Goal: Task Accomplishment & Management: Use online tool/utility

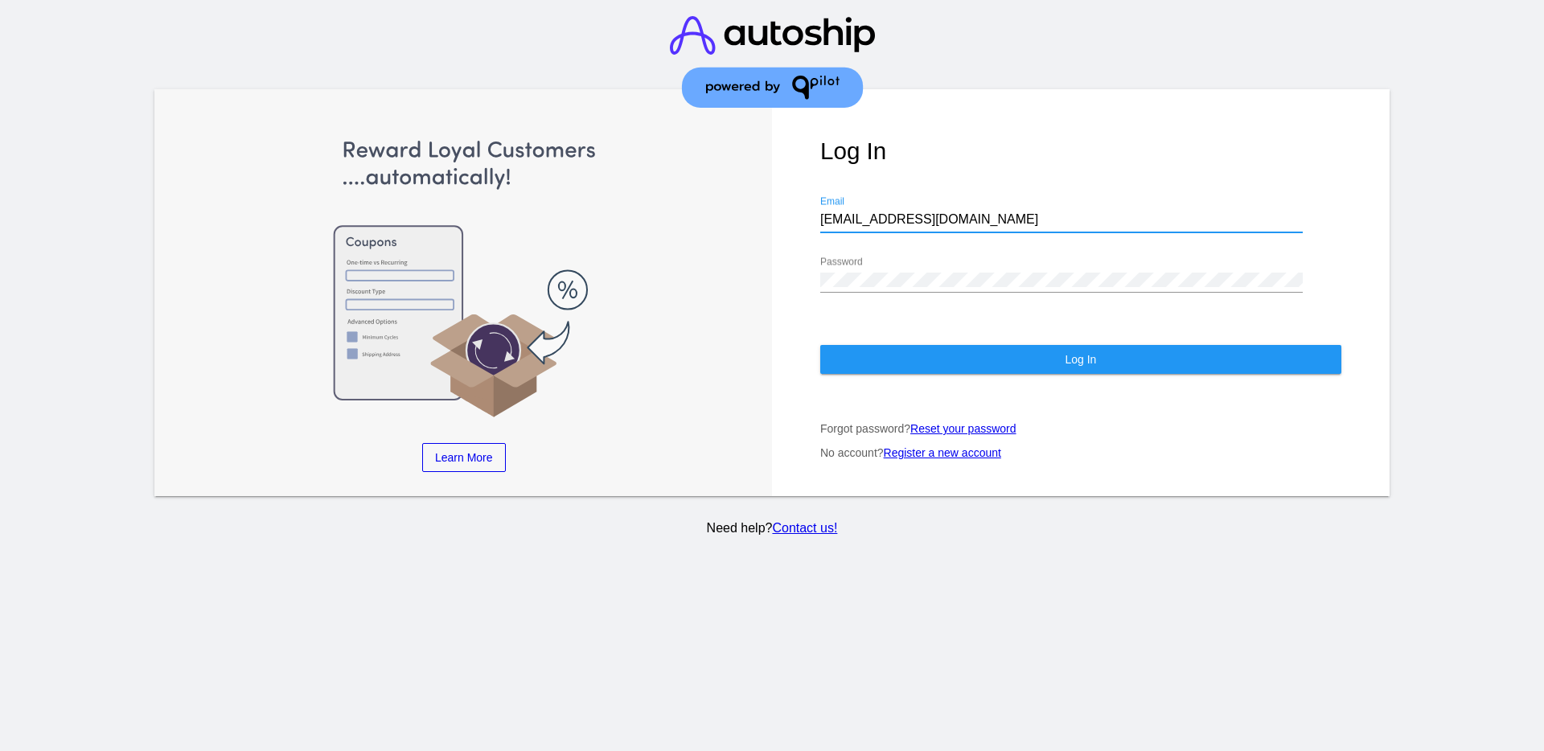
drag, startPoint x: 920, startPoint y: 215, endPoint x: 760, endPoint y: 144, distance: 174.9
click at [757, 184] on div "Learn More Learn How Learn More Learn How Learn More Learn How ‹ › Log In [EMAI…" at bounding box center [771, 292] width 1235 height 407
paste input "[EMAIL_ADDRESS][DOMAIN_NAME]"
type input "[EMAIL_ADDRESS][DOMAIN_NAME]"
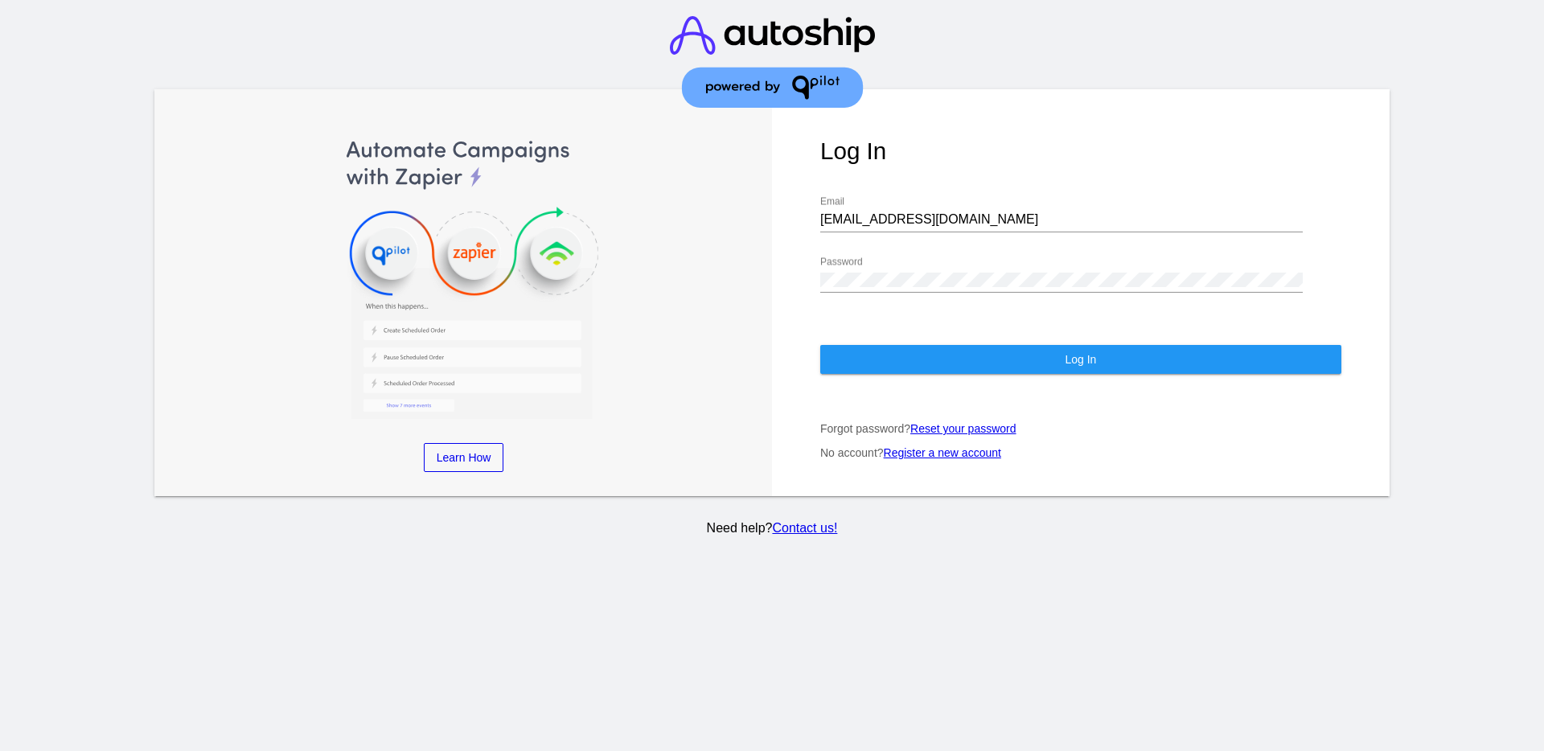
click at [878, 277] on div "Password" at bounding box center [1061, 274] width 482 height 36
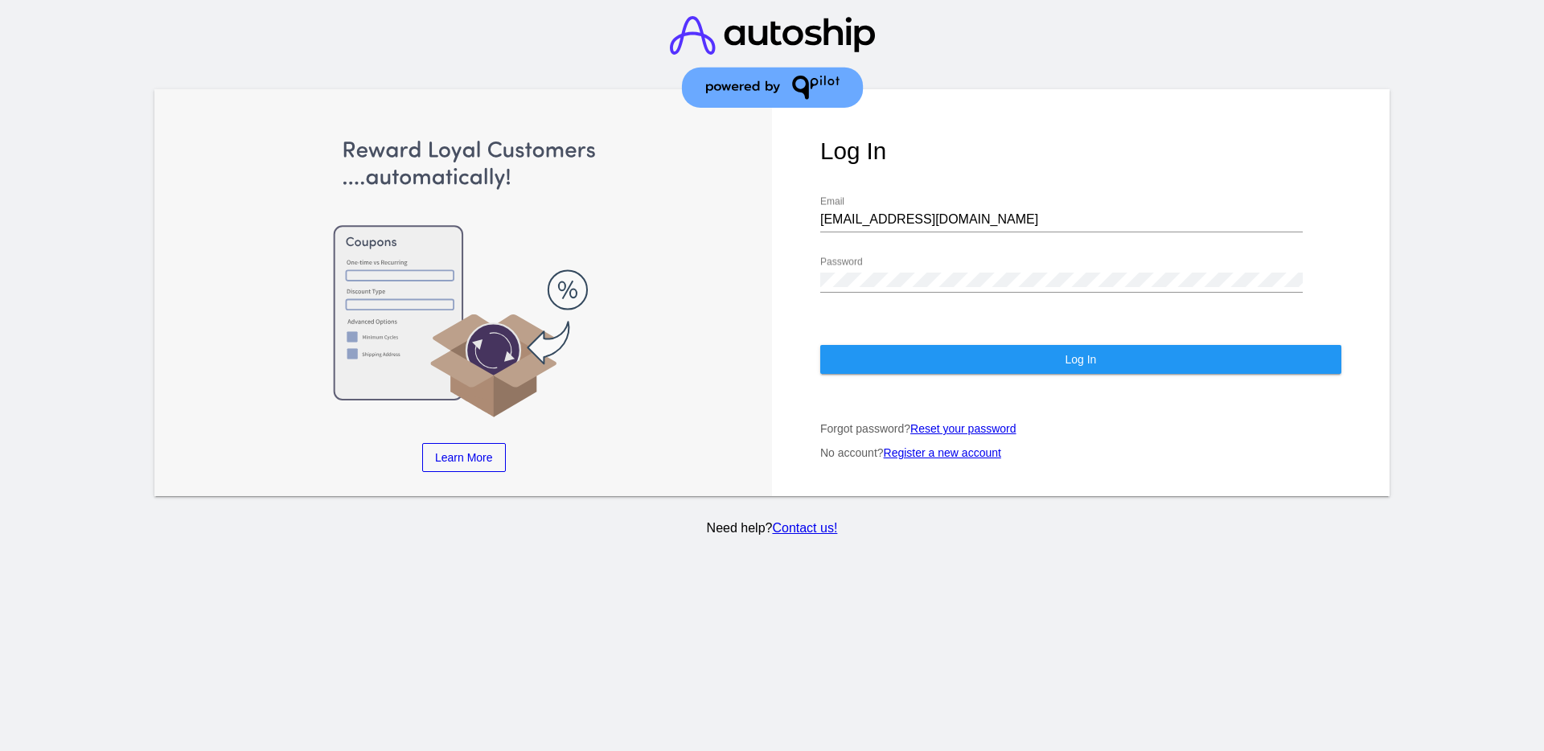
click at [845, 284] on div "Password" at bounding box center [1061, 274] width 482 height 36
drag, startPoint x: 945, startPoint y: 288, endPoint x: 724, endPoint y: 237, distance: 226.8
click at [719, 260] on div "Learn More Learn How Learn More Learn How Learn More Learn How ‹ › Log In [EMAI…" at bounding box center [771, 292] width 1235 height 407
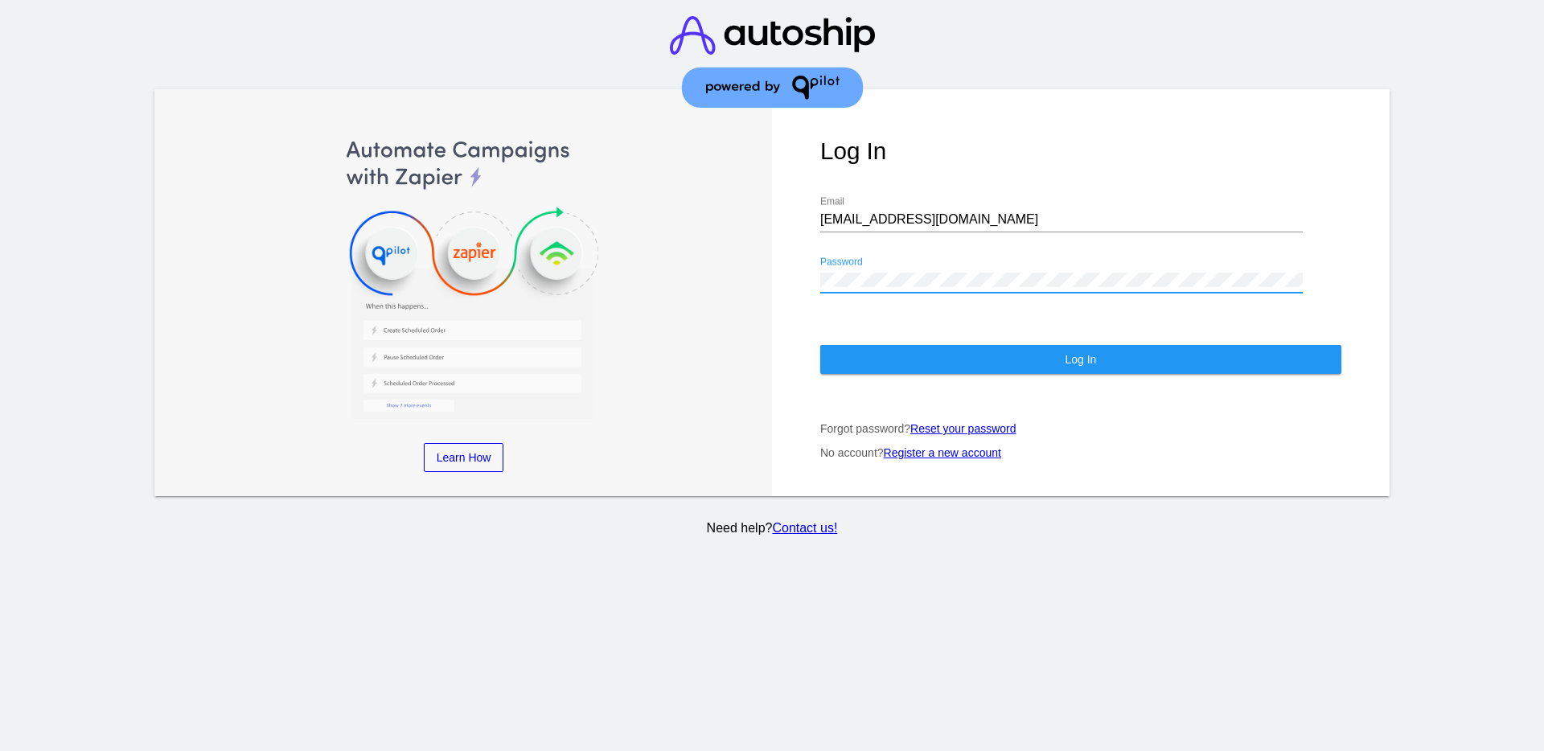
click at [868, 369] on button "Log In" at bounding box center [1080, 359] width 521 height 29
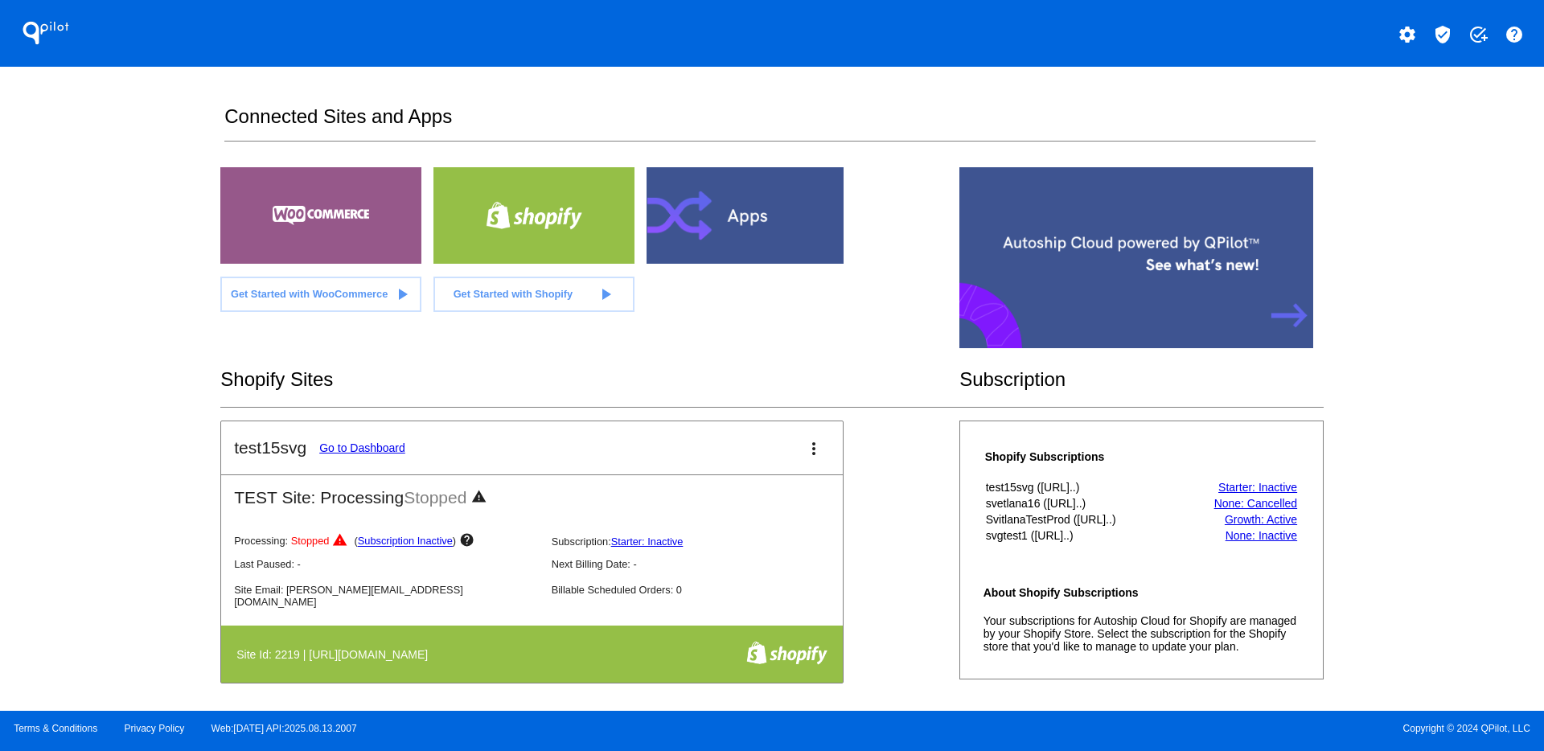
click at [1439, 31] on mat-icon "verified_user" at bounding box center [1442, 34] width 19 height 19
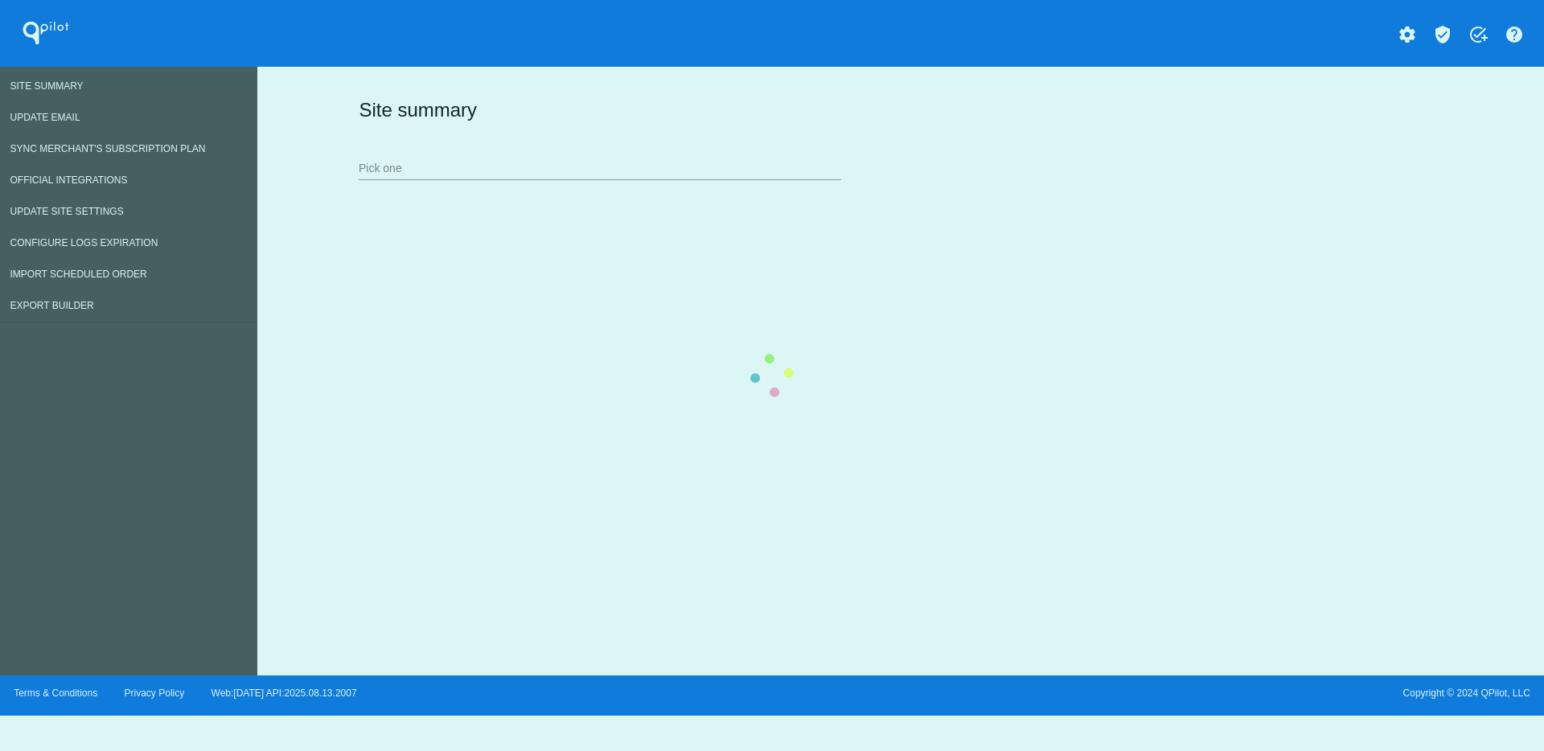
click at [608, 174] on div "Site summary Pick one" at bounding box center [897, 138] width 1085 height 111
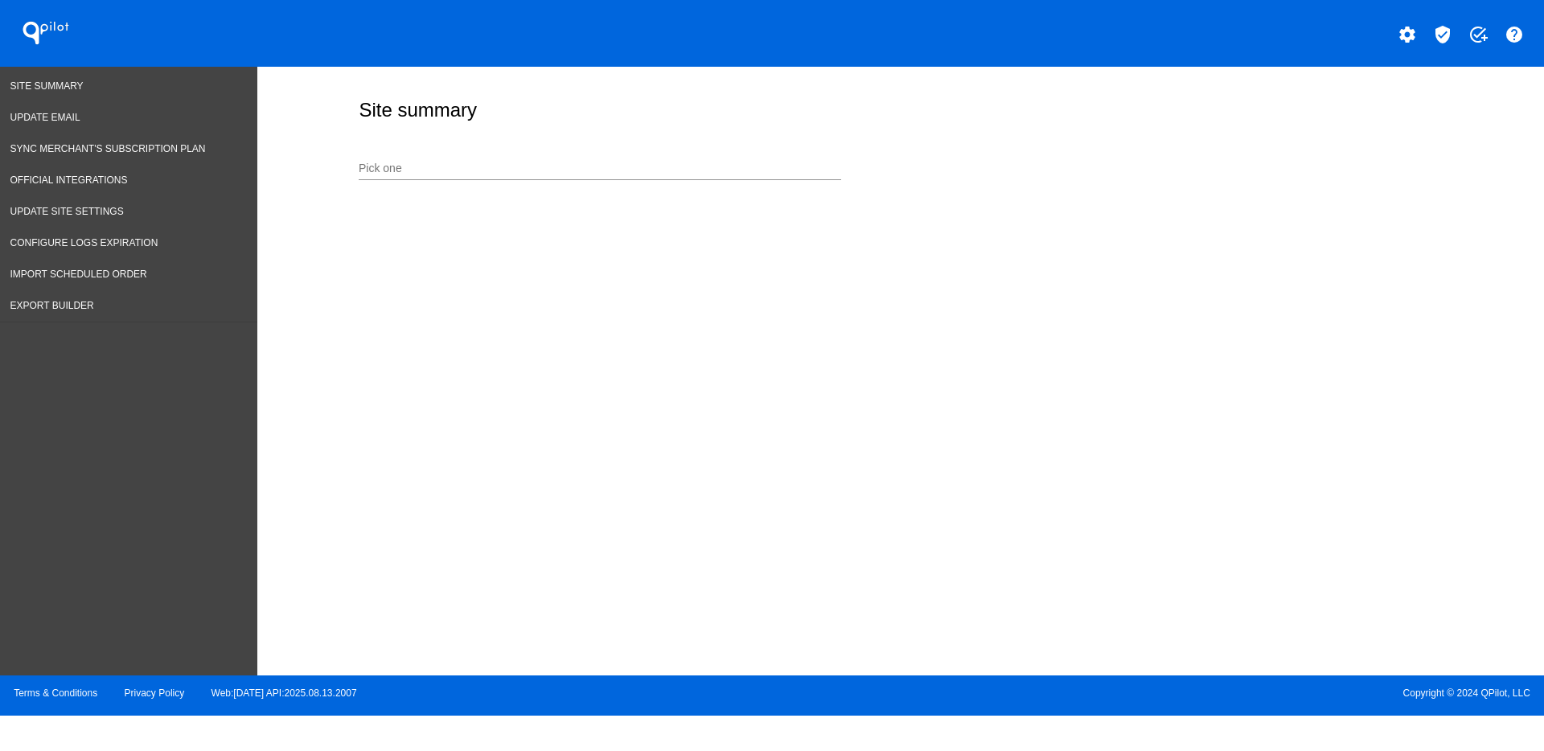
click at [603, 185] on div "Pick one" at bounding box center [600, 172] width 482 height 46
click at [608, 158] on div "Pick one" at bounding box center [600, 164] width 482 height 31
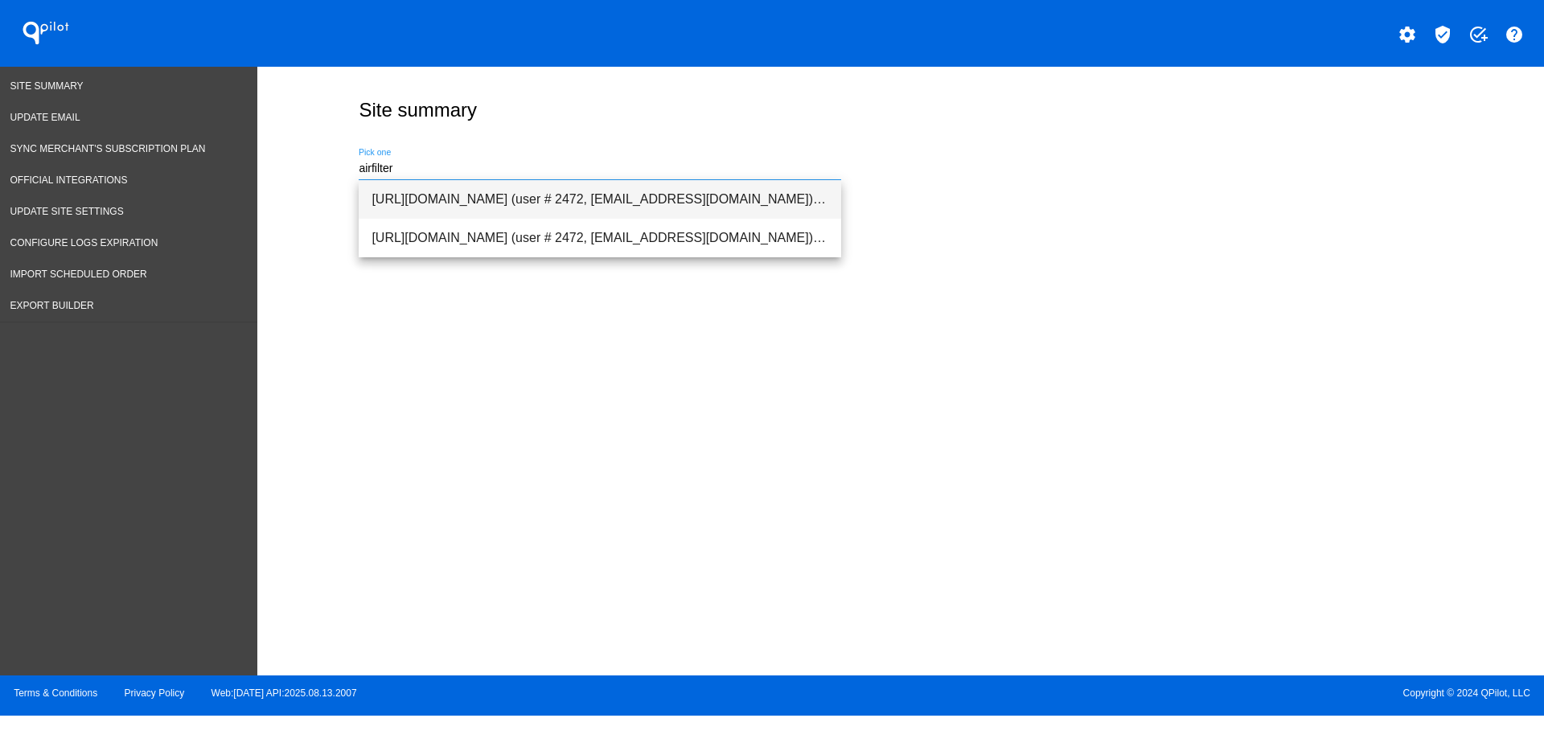
click at [611, 201] on span "[URL][DOMAIN_NAME] (user # 2472, [EMAIL_ADDRESS][DOMAIN_NAME]) - Production" at bounding box center [599, 199] width 457 height 39
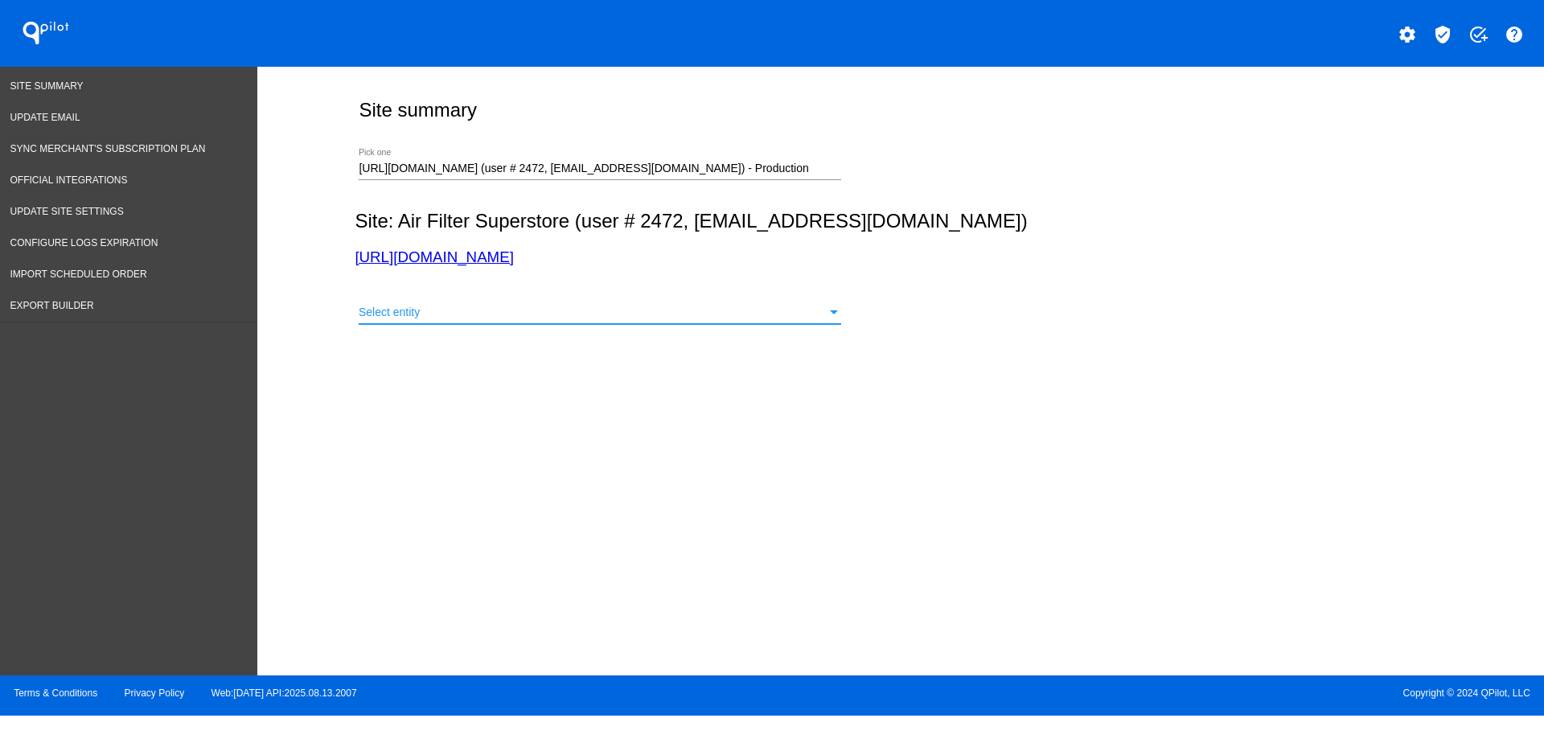
click at [664, 313] on div "Select entity" at bounding box center [593, 312] width 468 height 13
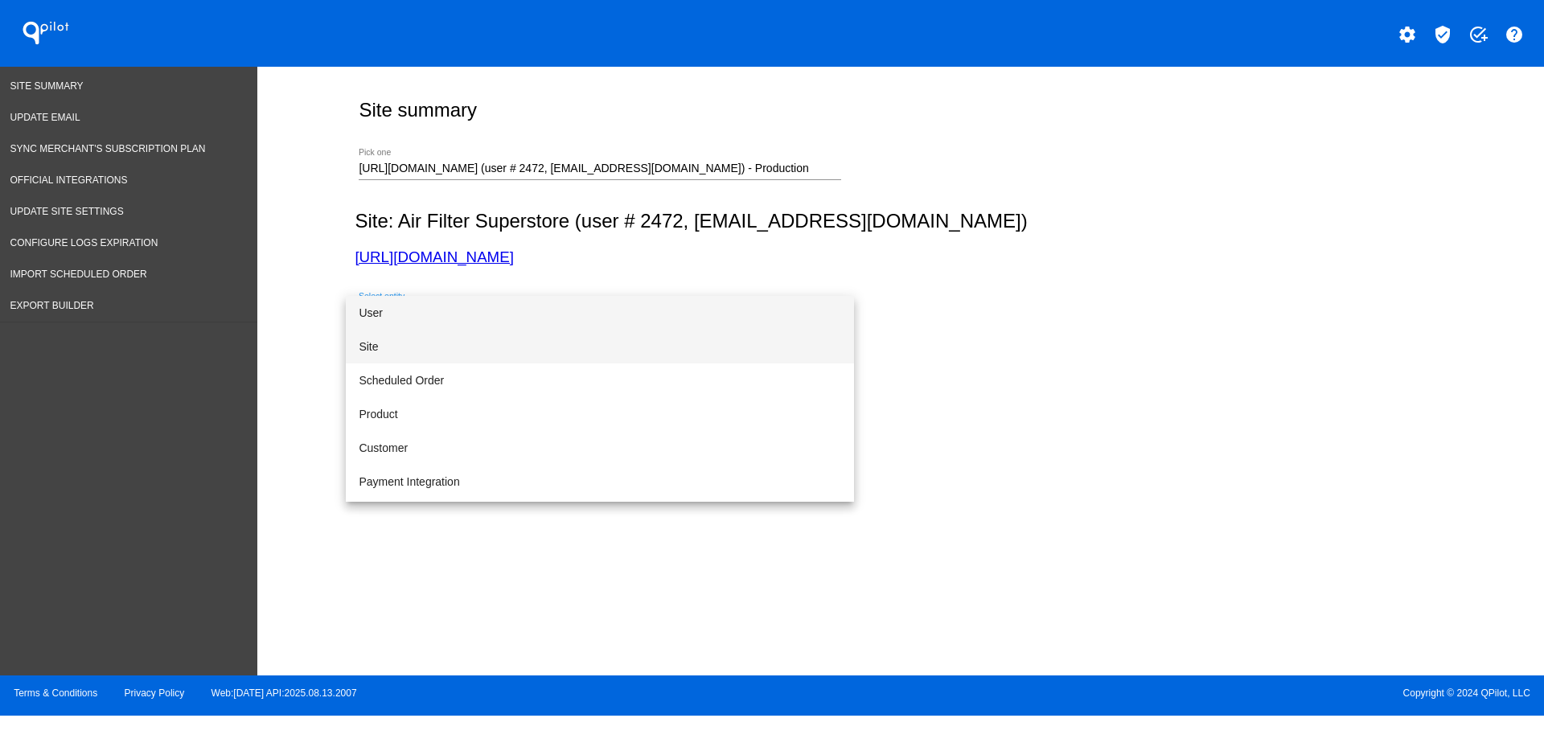
click at [655, 345] on span "Site" at bounding box center [600, 347] width 482 height 34
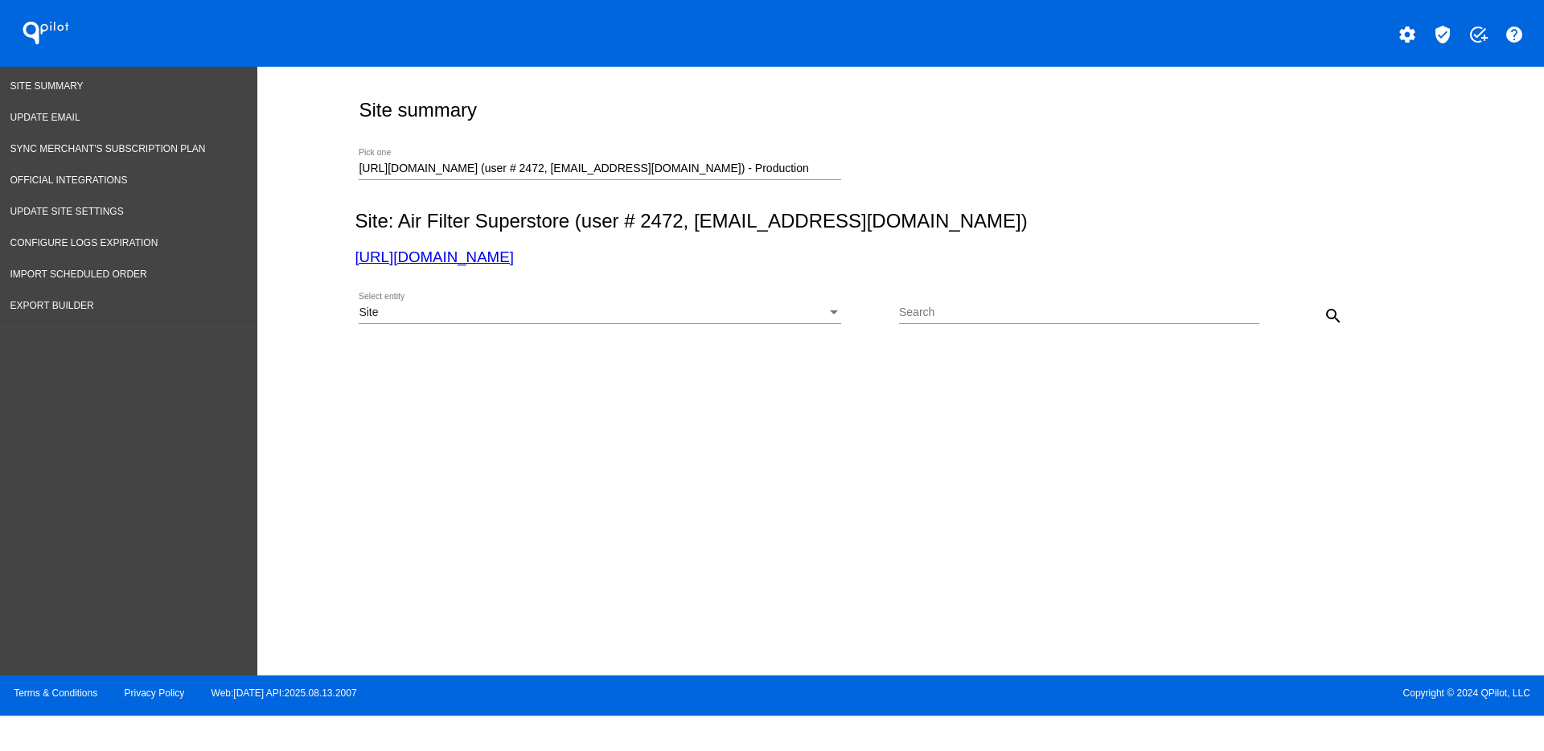
click at [1338, 315] on mat-icon "search" at bounding box center [1332, 315] width 19 height 19
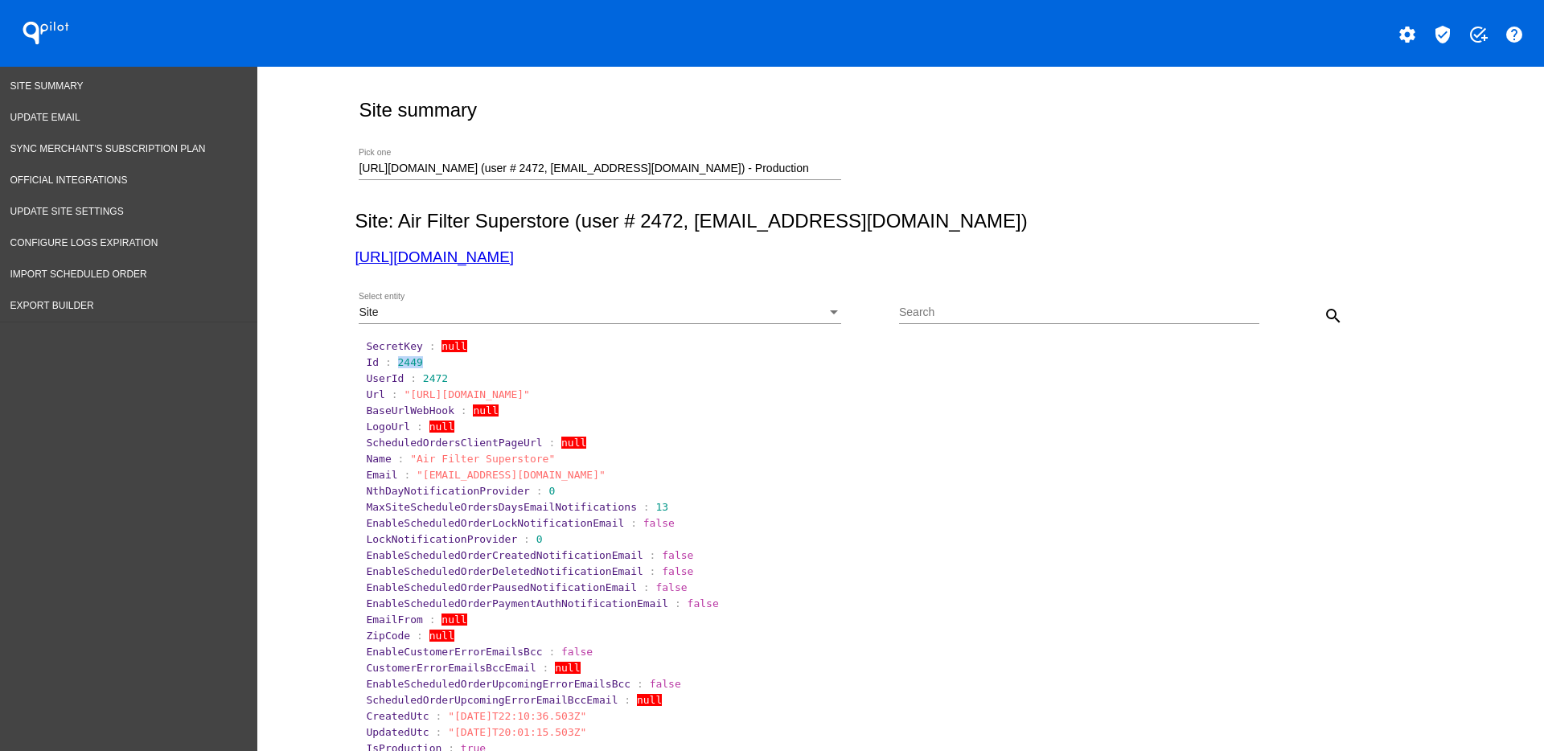
drag, startPoint x: 388, startPoint y: 362, endPoint x: 418, endPoint y: 364, distance: 29.8
click at [417, 364] on section "Id : 2449" at bounding box center [901, 362] width 1071 height 12
copy span "2449"
click at [726, 303] on div "Site Select entity" at bounding box center [600, 308] width 482 height 31
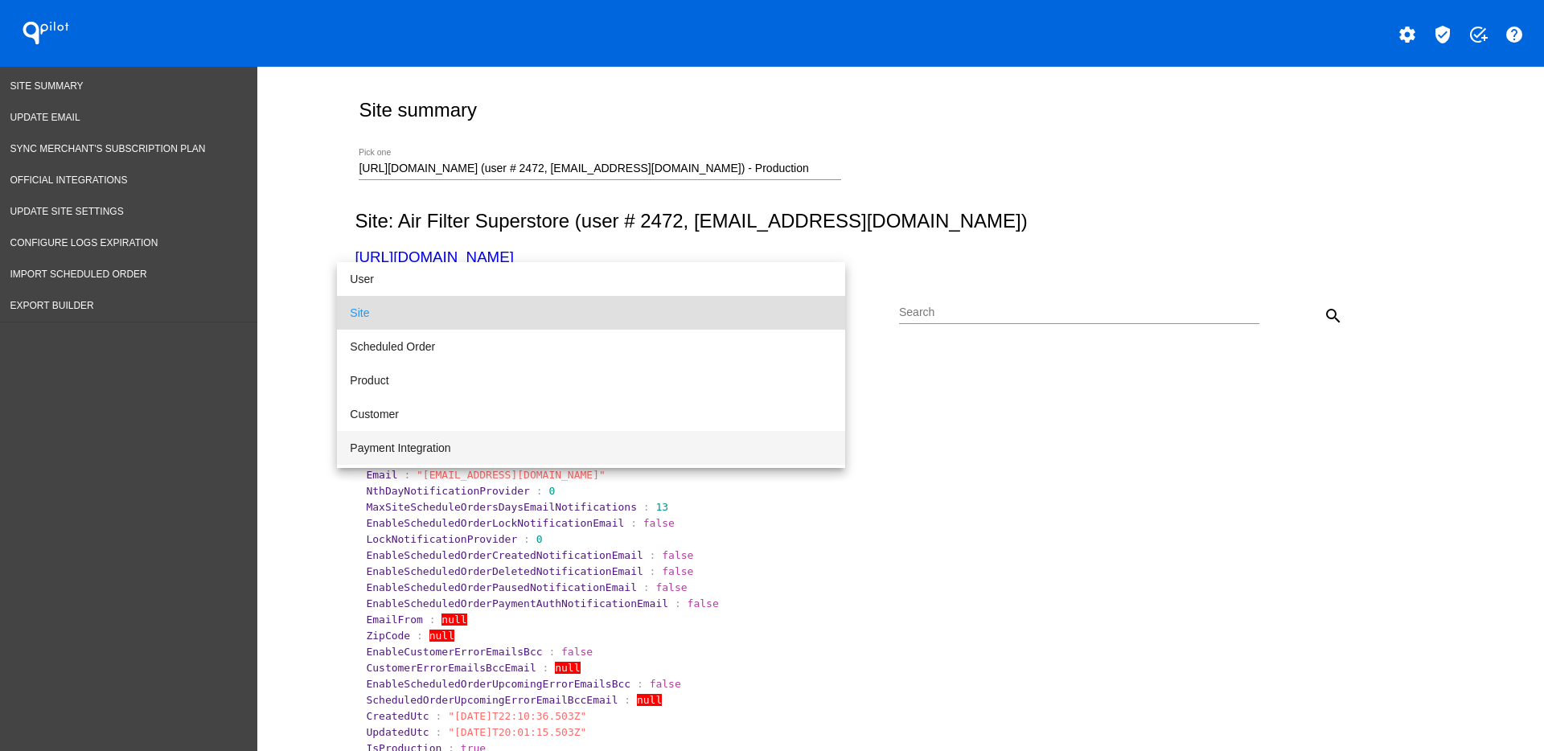
click at [660, 447] on span "Payment Integration" at bounding box center [591, 448] width 482 height 34
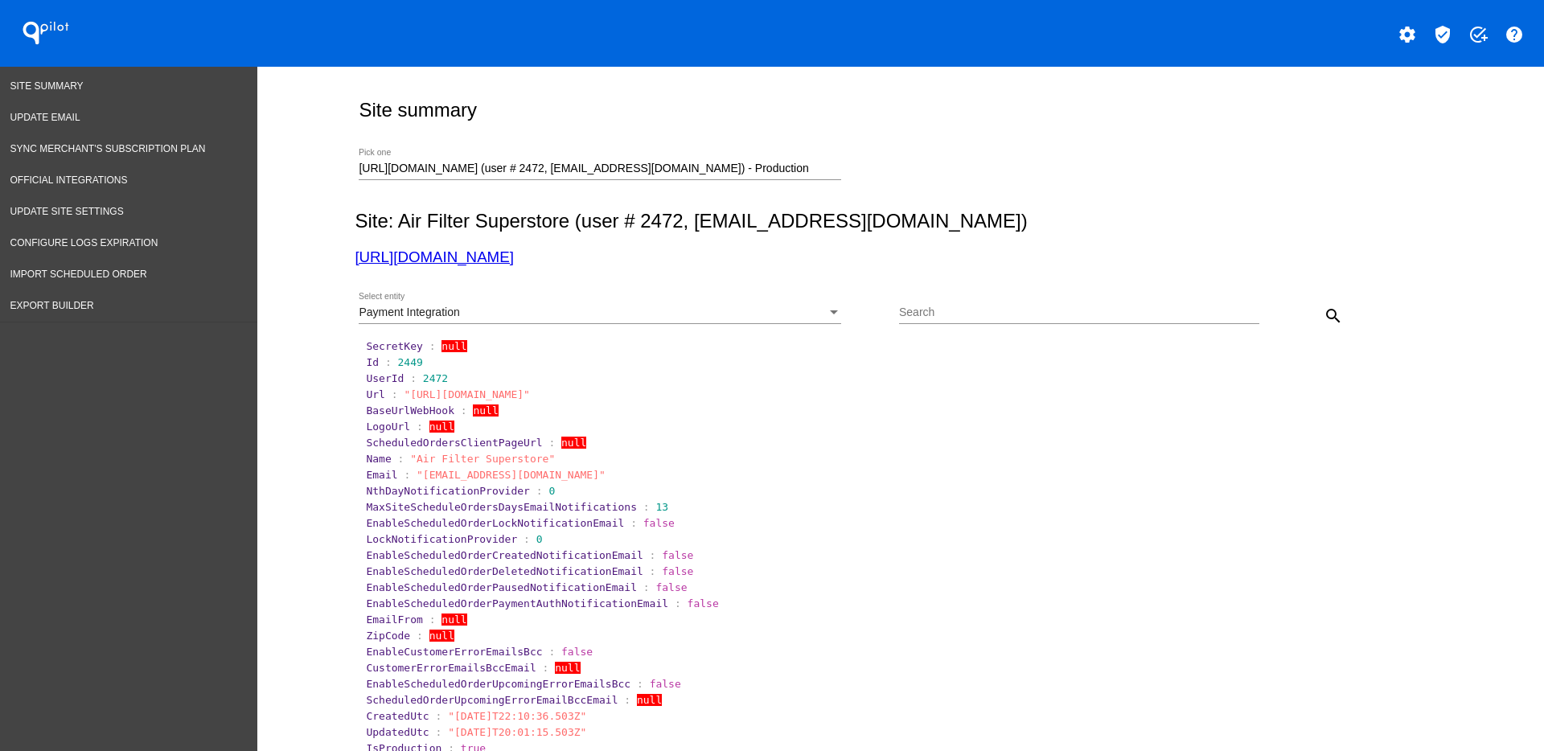
click at [1307, 315] on div "search" at bounding box center [1304, 315] width 90 height 32
click at [1323, 318] on mat-icon "search" at bounding box center [1332, 315] width 19 height 19
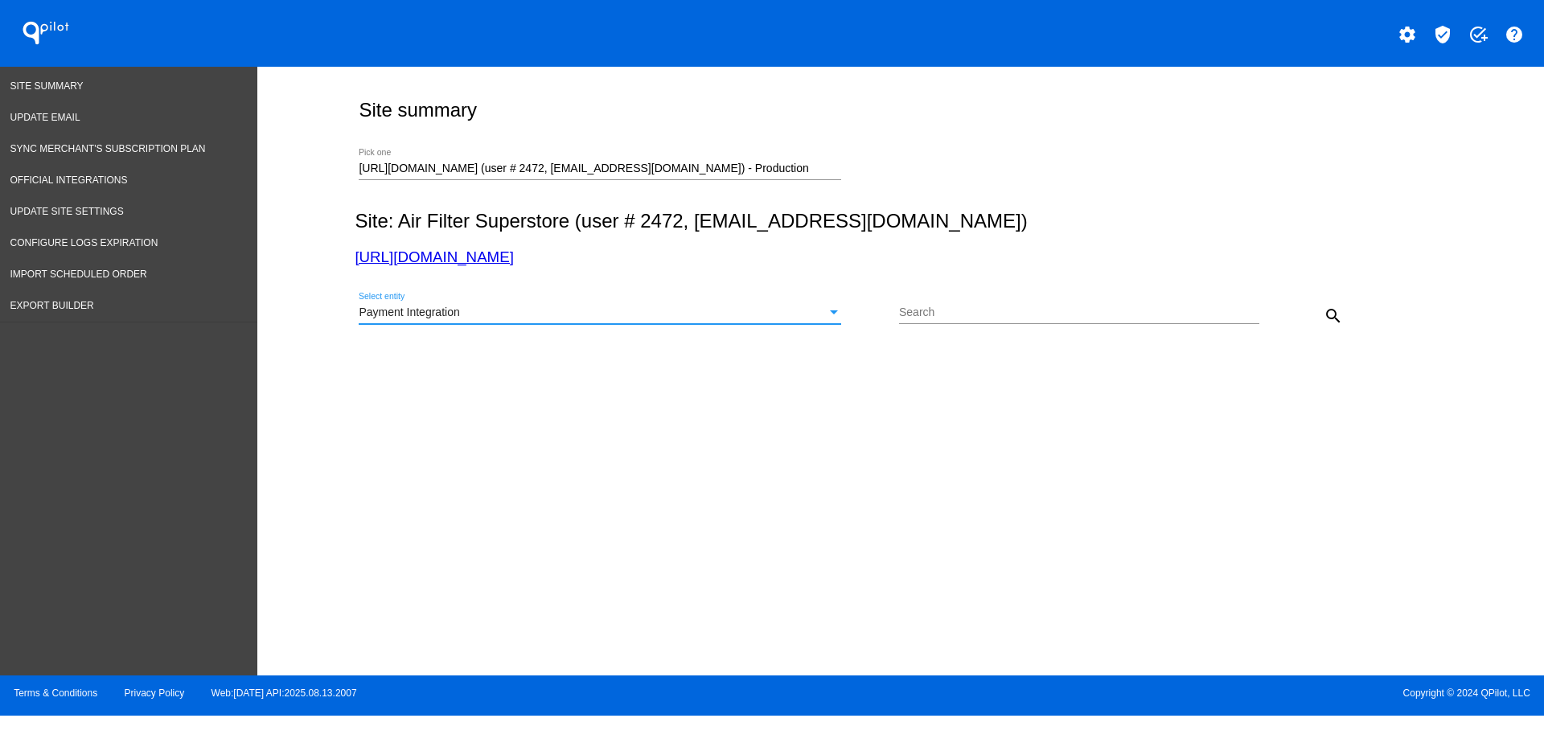
click at [806, 310] on div "Payment Integration" at bounding box center [593, 312] width 468 height 13
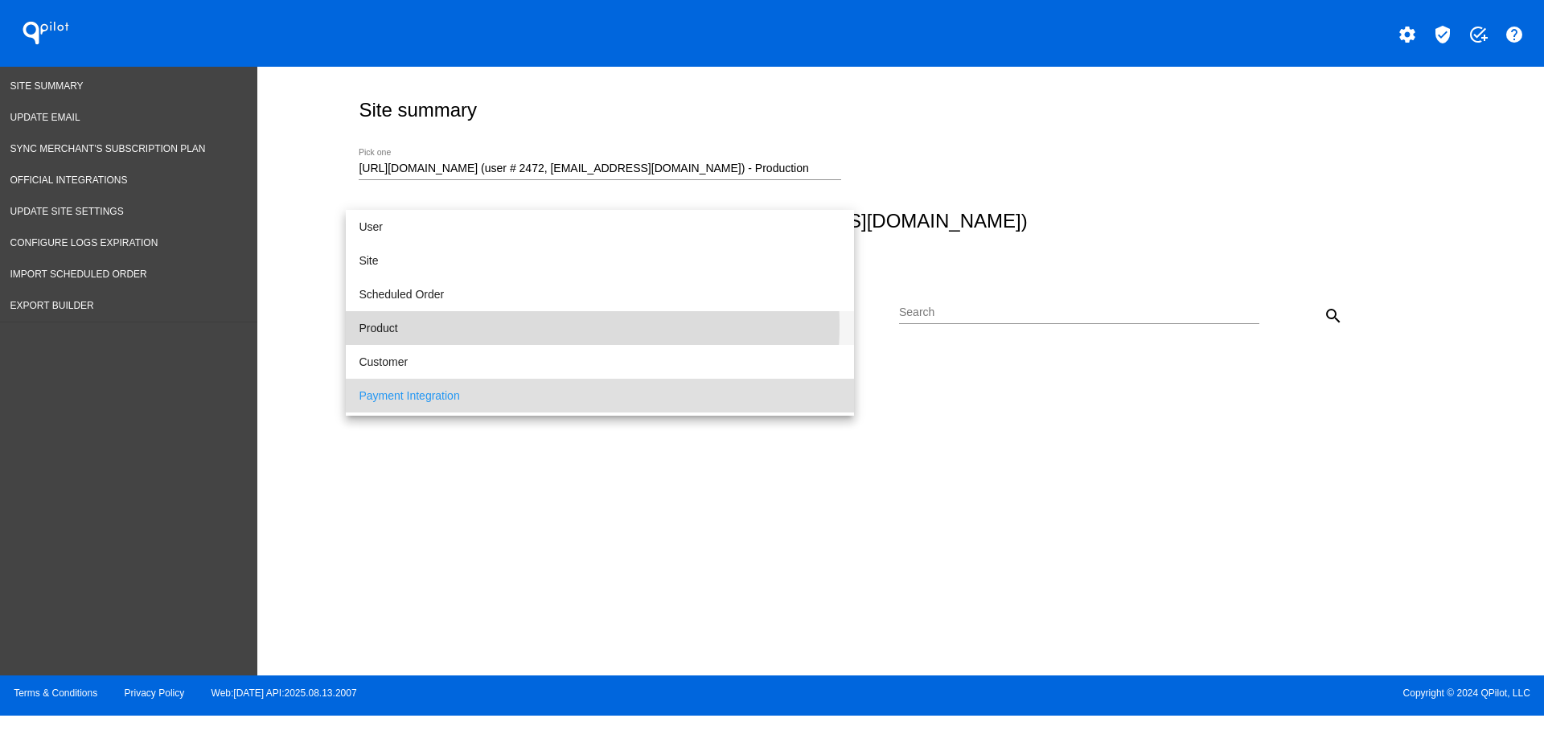
click at [544, 326] on span "Product" at bounding box center [600, 328] width 482 height 34
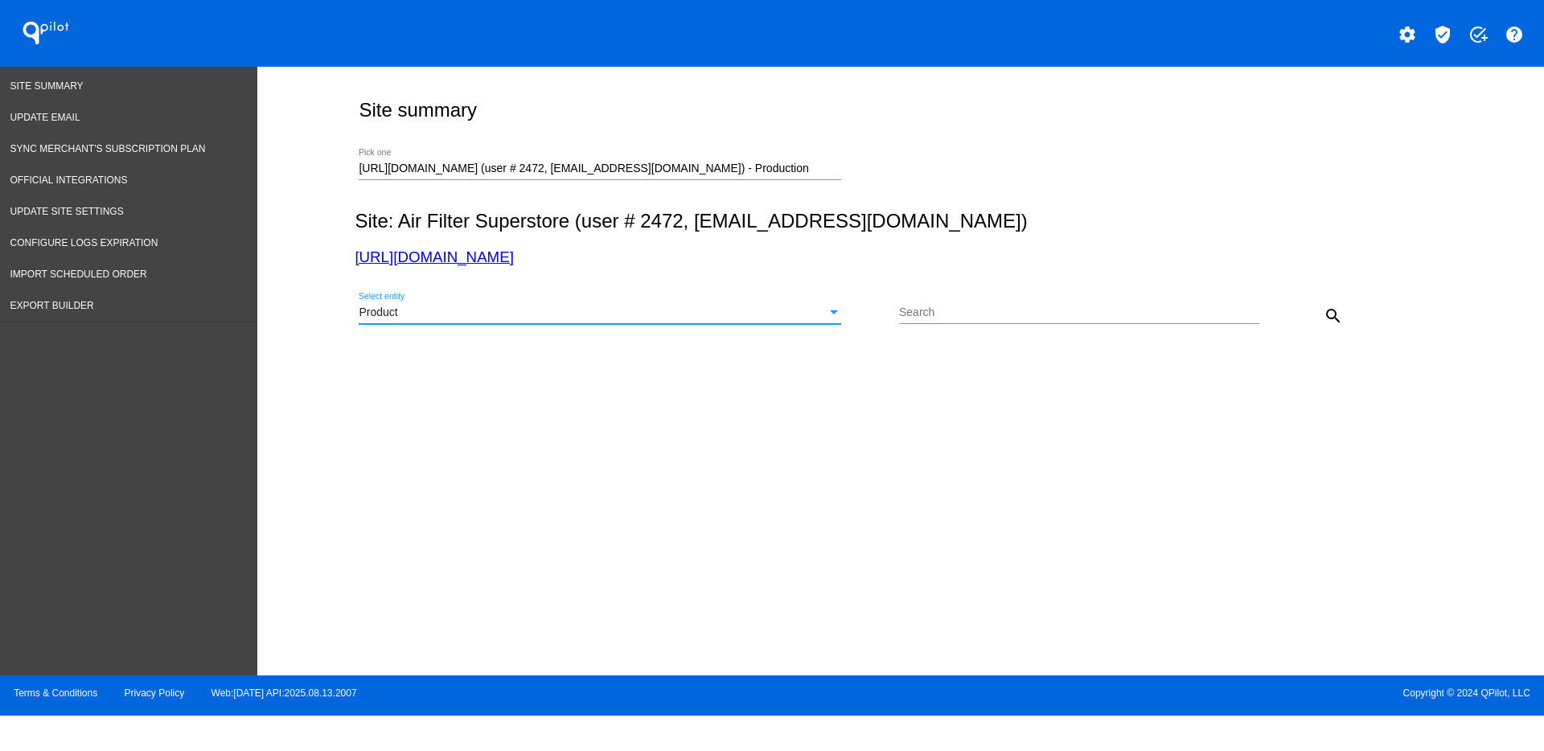
click at [1323, 292] on div "Product Select entity Search search" at bounding box center [897, 309] width 1085 height 57
click at [1329, 314] on mat-icon "search" at bounding box center [1332, 315] width 19 height 19
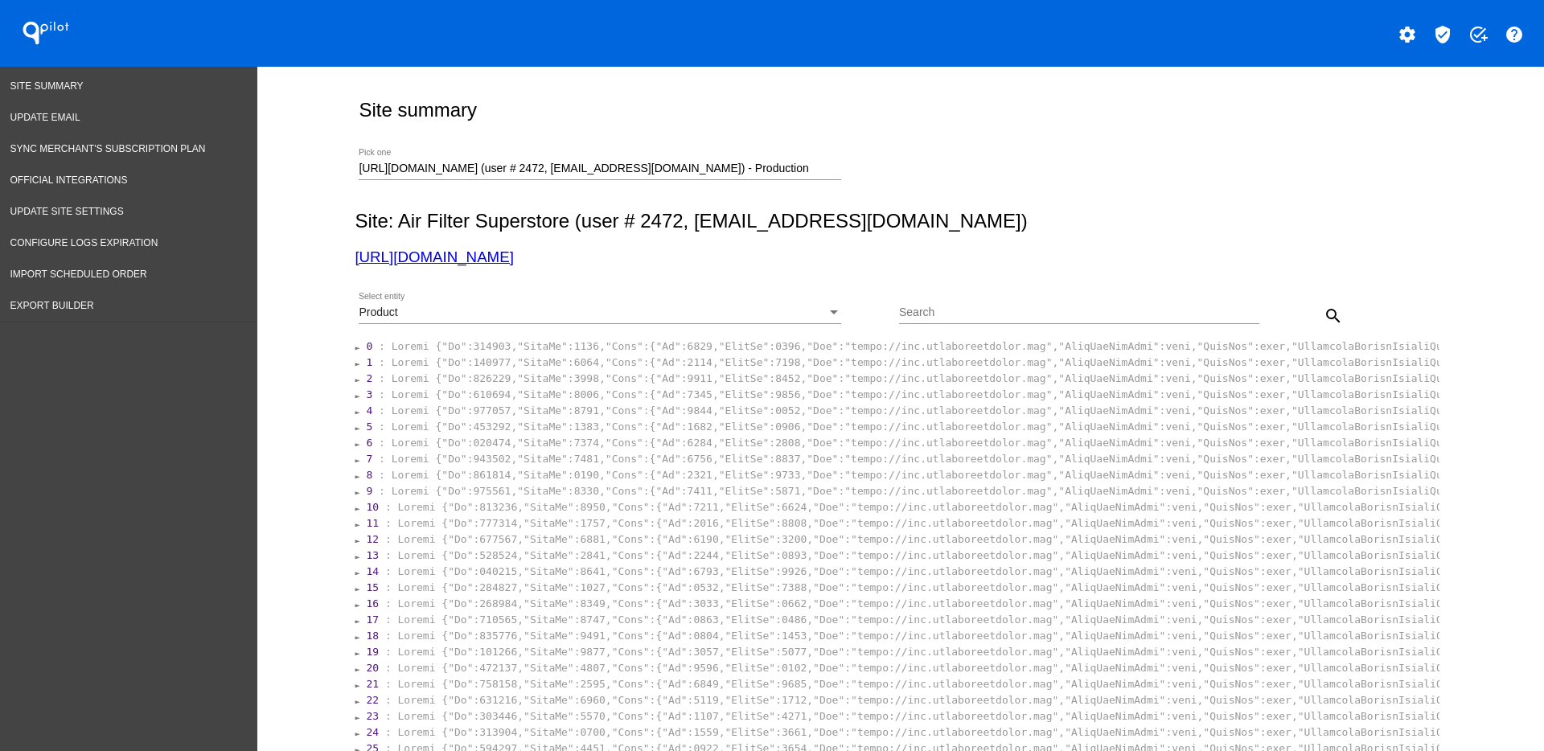
click at [790, 174] on input "[URL][DOMAIN_NAME] (user # 2472, [EMAIL_ADDRESS][DOMAIN_NAME]) - Production" at bounding box center [600, 168] width 482 height 13
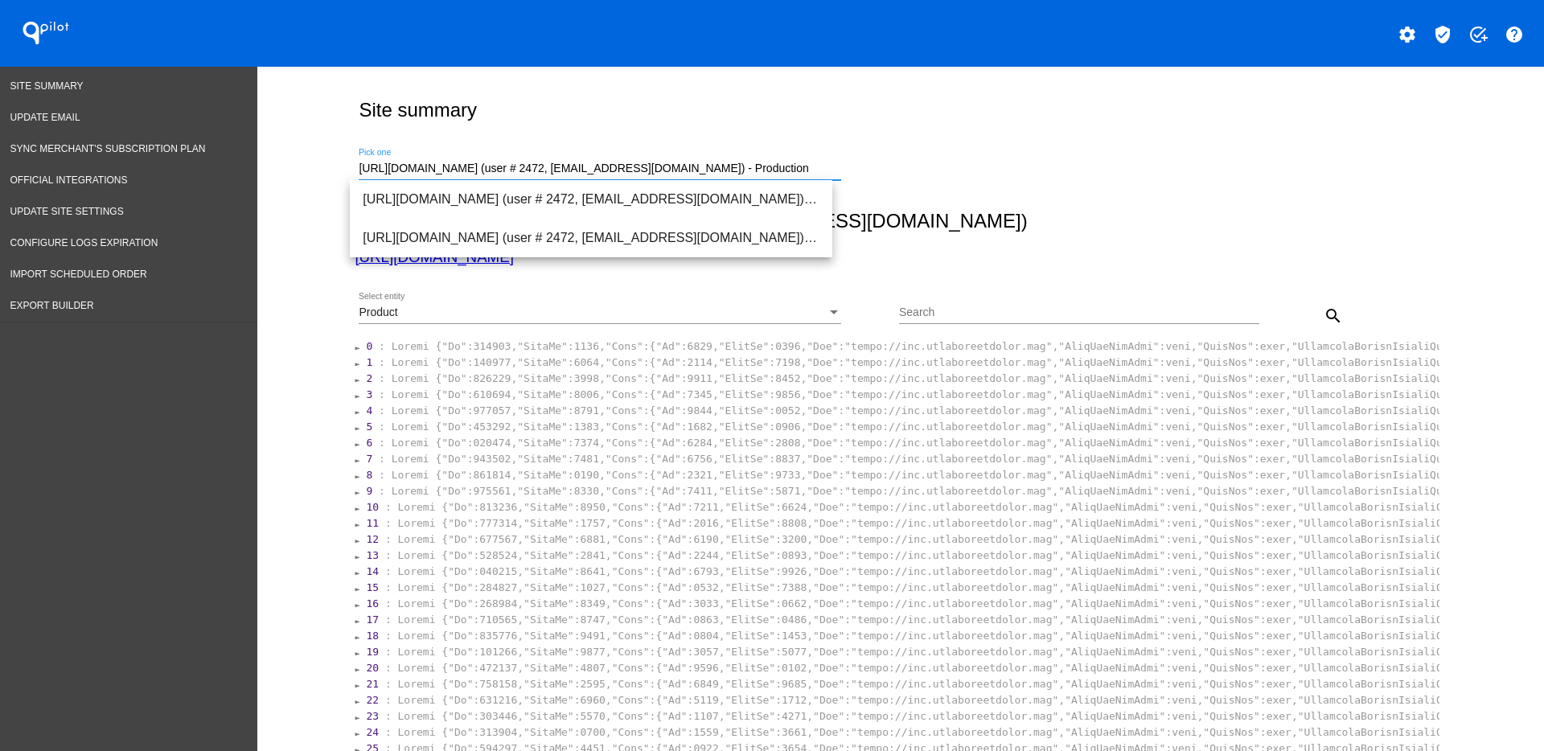
drag, startPoint x: 790, startPoint y: 174, endPoint x: 286, endPoint y: 141, distance: 505.2
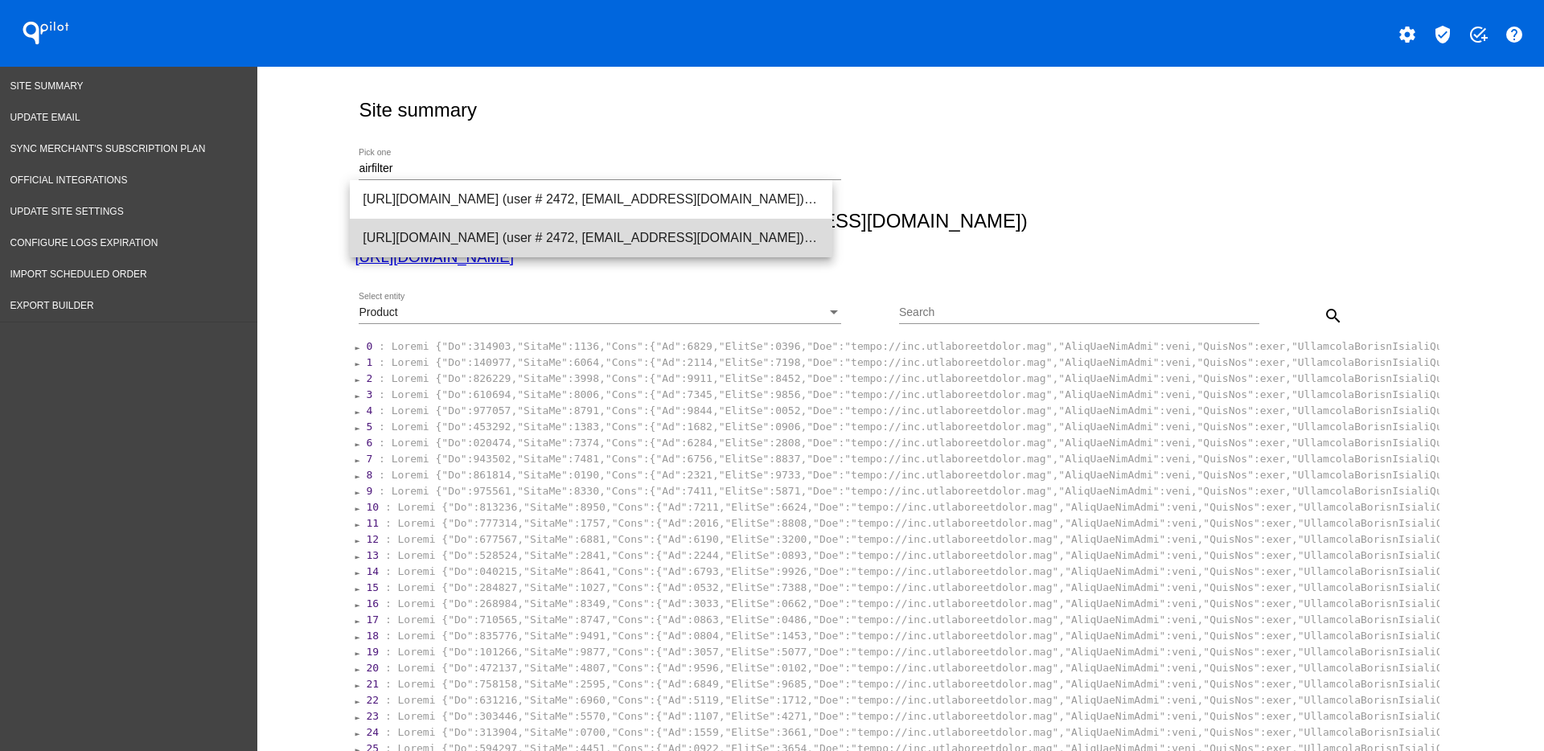
click at [425, 239] on span "[URL][DOMAIN_NAME] (user # 2472, [EMAIL_ADDRESS][DOMAIN_NAME]) - Production" at bounding box center [591, 238] width 457 height 39
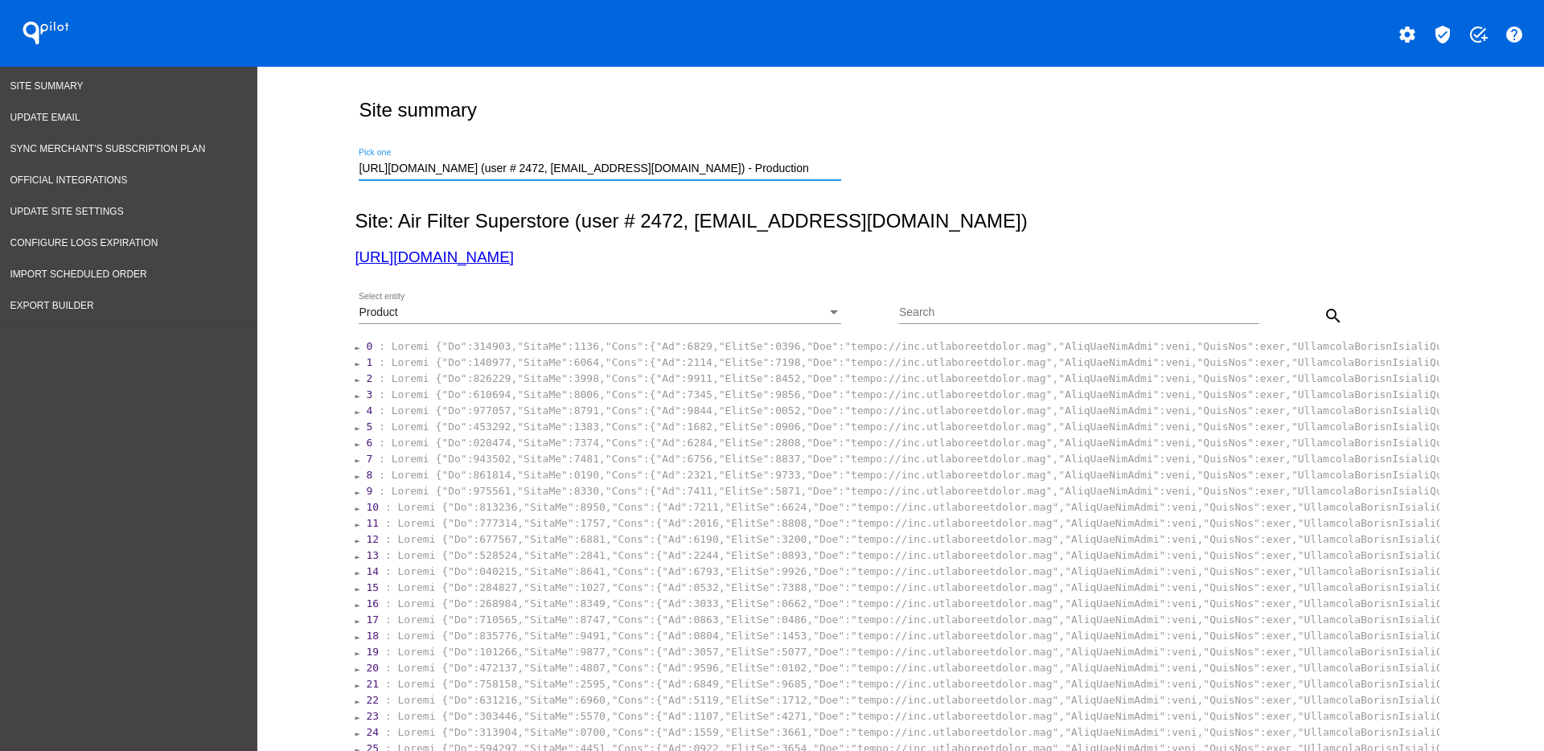
drag, startPoint x: 781, startPoint y: 168, endPoint x: 497, endPoint y: 162, distance: 284.7
click at [497, 162] on input "[URL][DOMAIN_NAME] (user # 2472, [EMAIL_ADDRESS][DOMAIN_NAME]) - Production" at bounding box center [600, 168] width 482 height 13
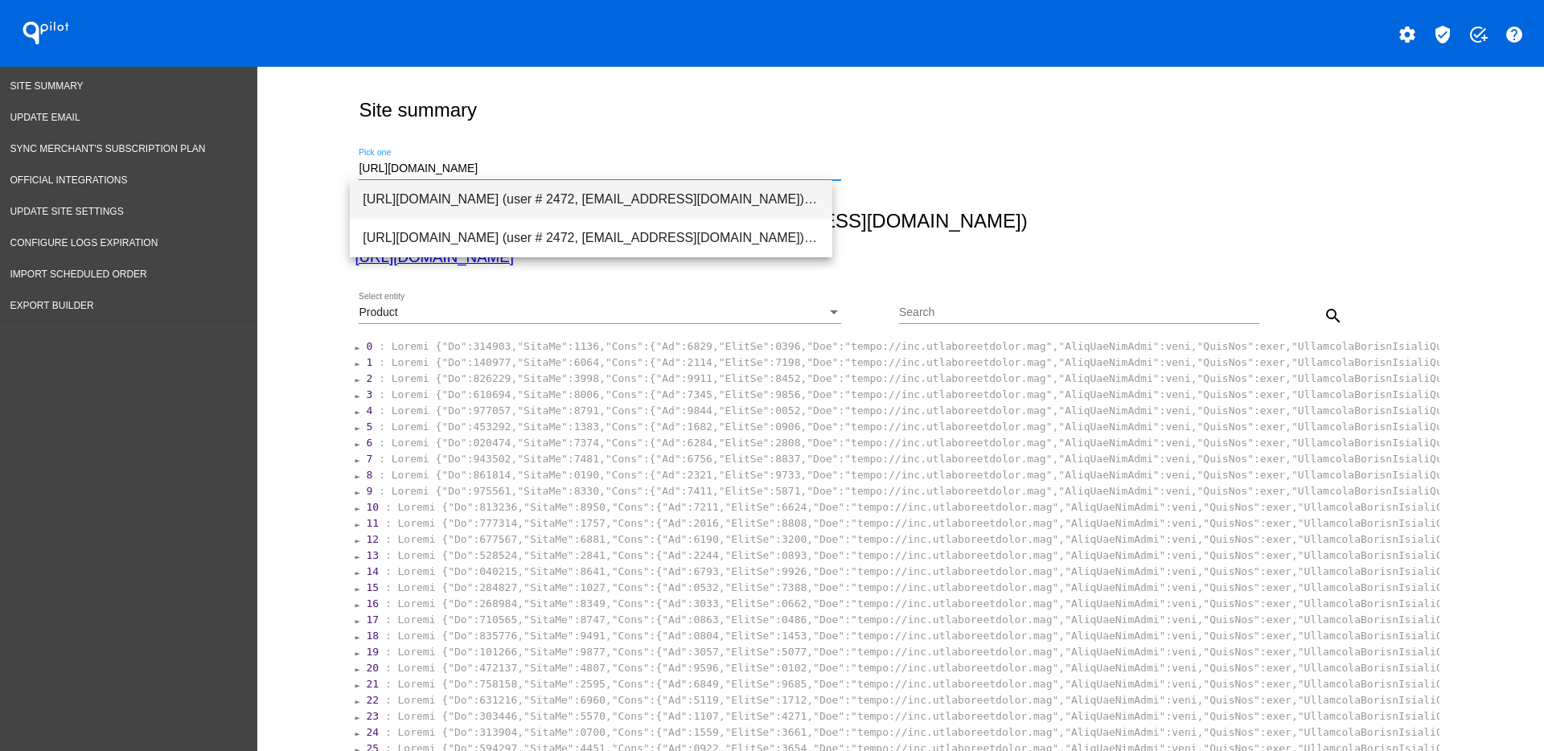
click at [494, 193] on span "[URL][DOMAIN_NAME] (user # 2472, [EMAIL_ADDRESS][DOMAIN_NAME]) - Production" at bounding box center [591, 199] width 457 height 39
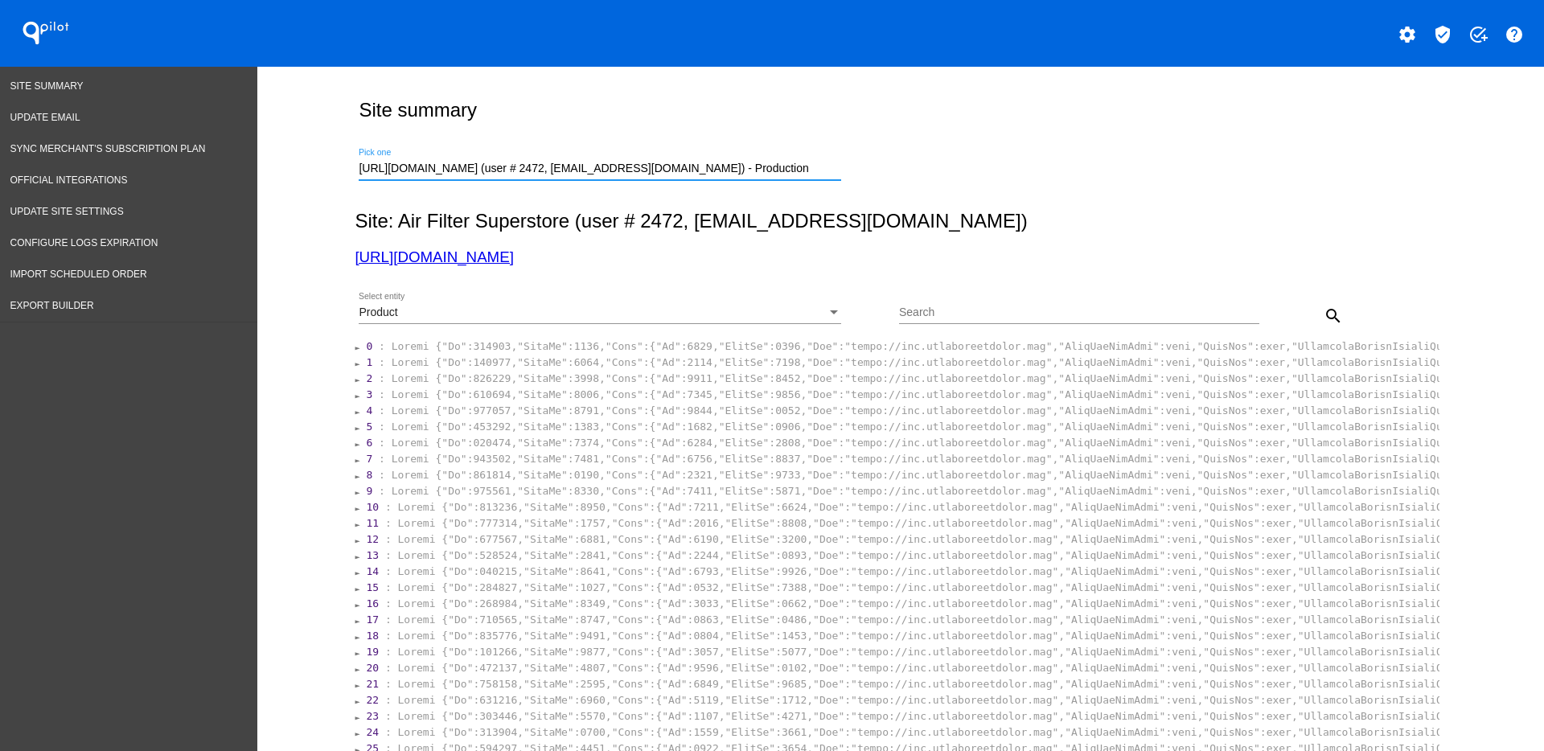
click at [723, 294] on div "Product Select entity" at bounding box center [600, 308] width 482 height 31
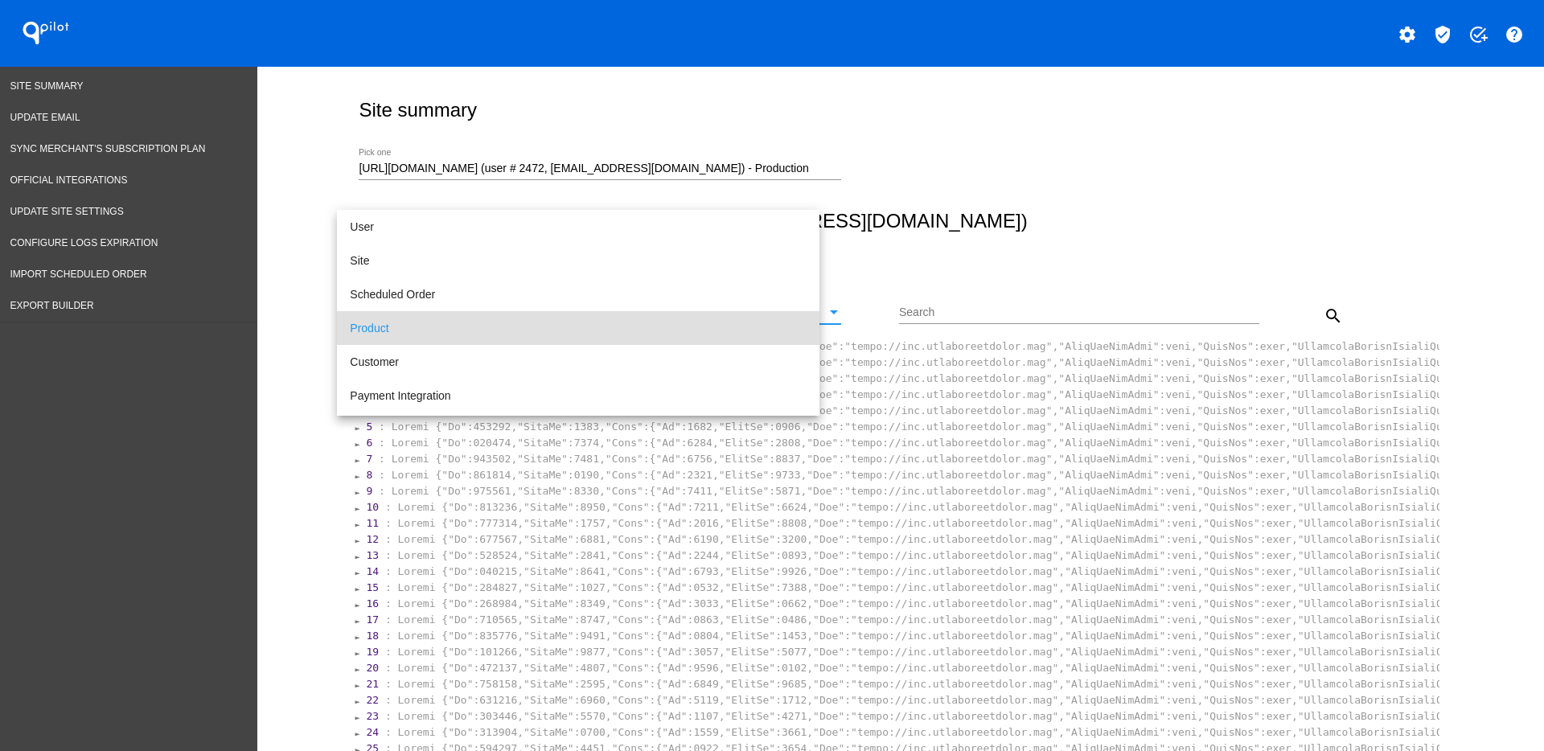
scroll to position [15, 0]
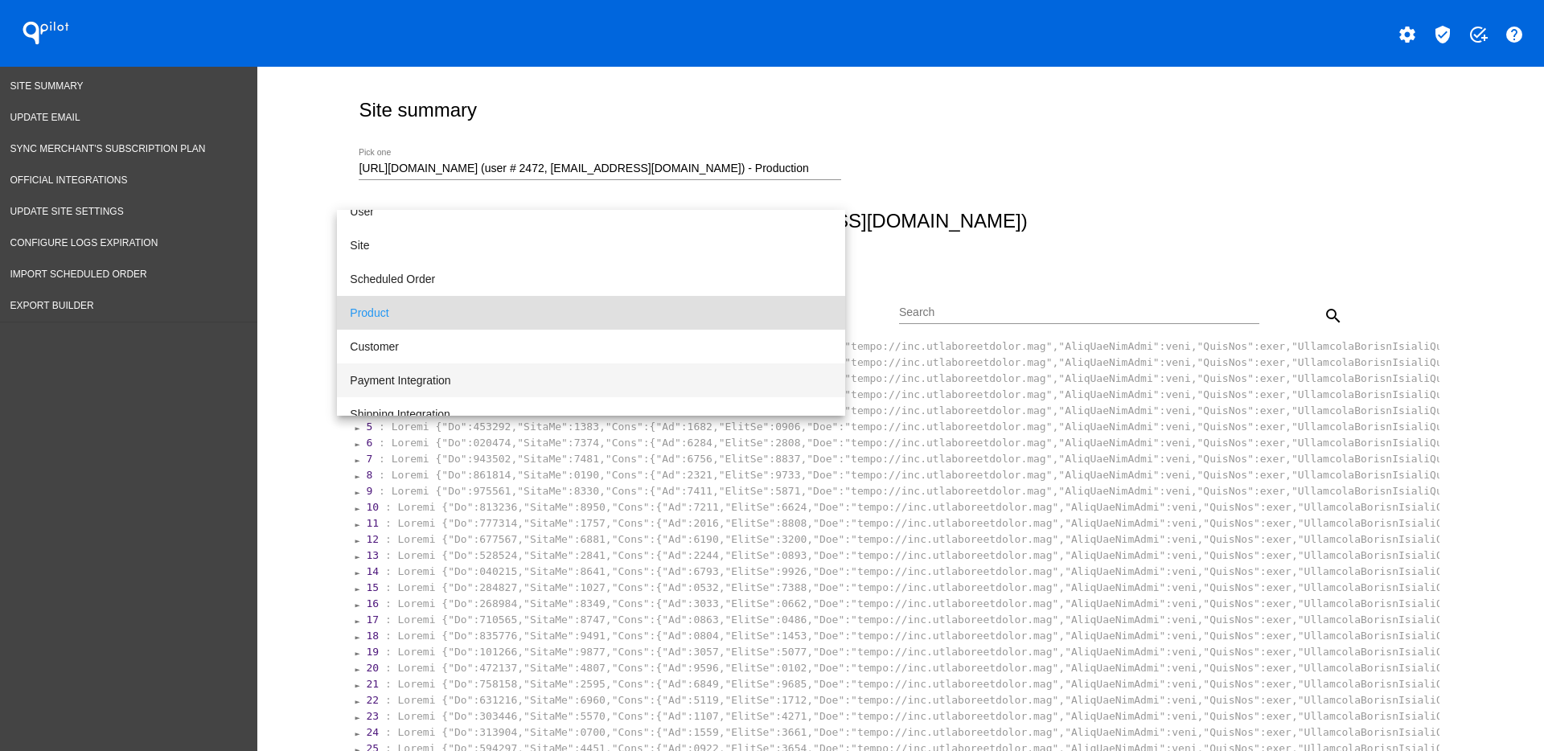
drag, startPoint x: 613, startPoint y: 375, endPoint x: 642, endPoint y: 359, distance: 32.7
click at [613, 375] on span "Payment Integration" at bounding box center [591, 380] width 482 height 34
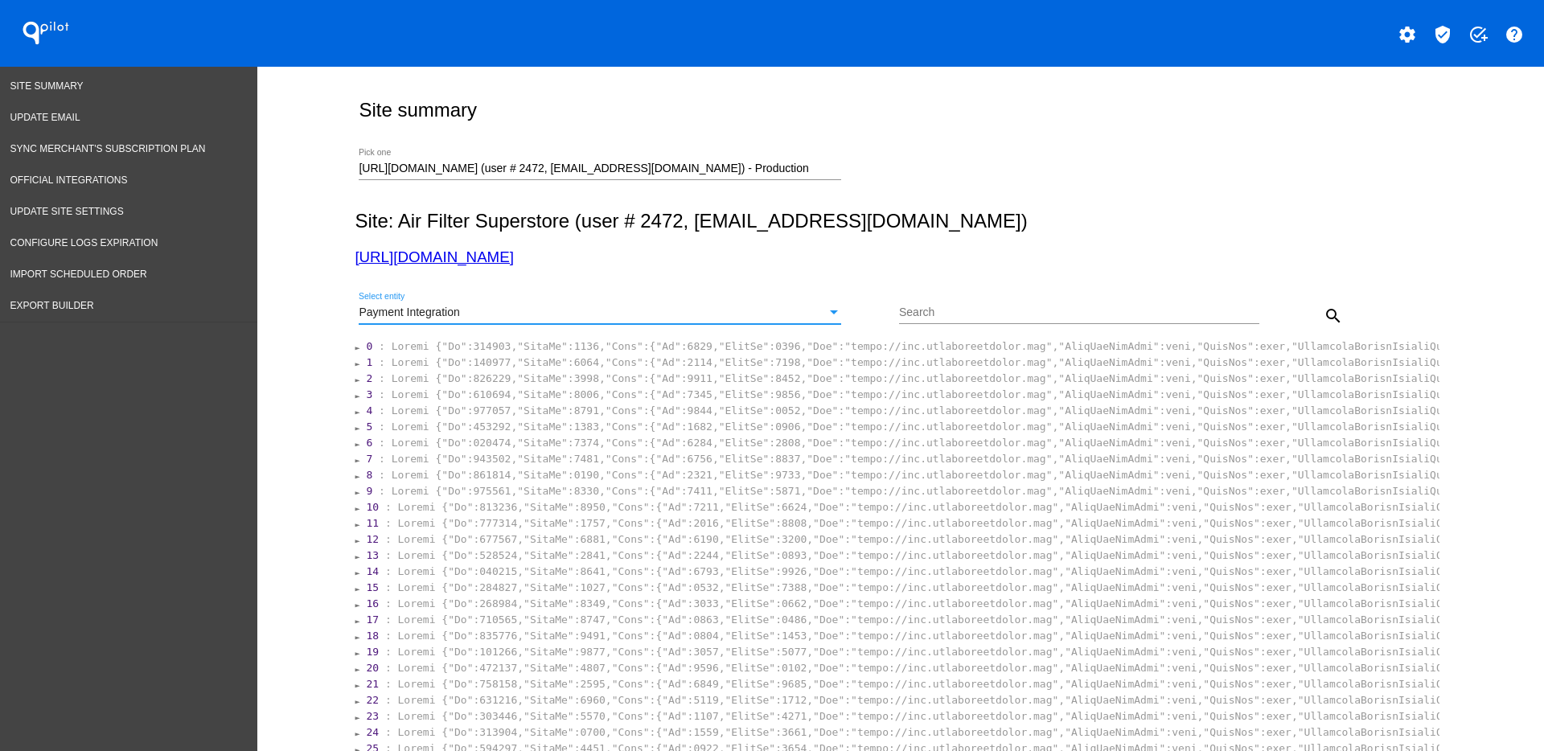
click at [1335, 320] on button "search" at bounding box center [1333, 315] width 32 height 32
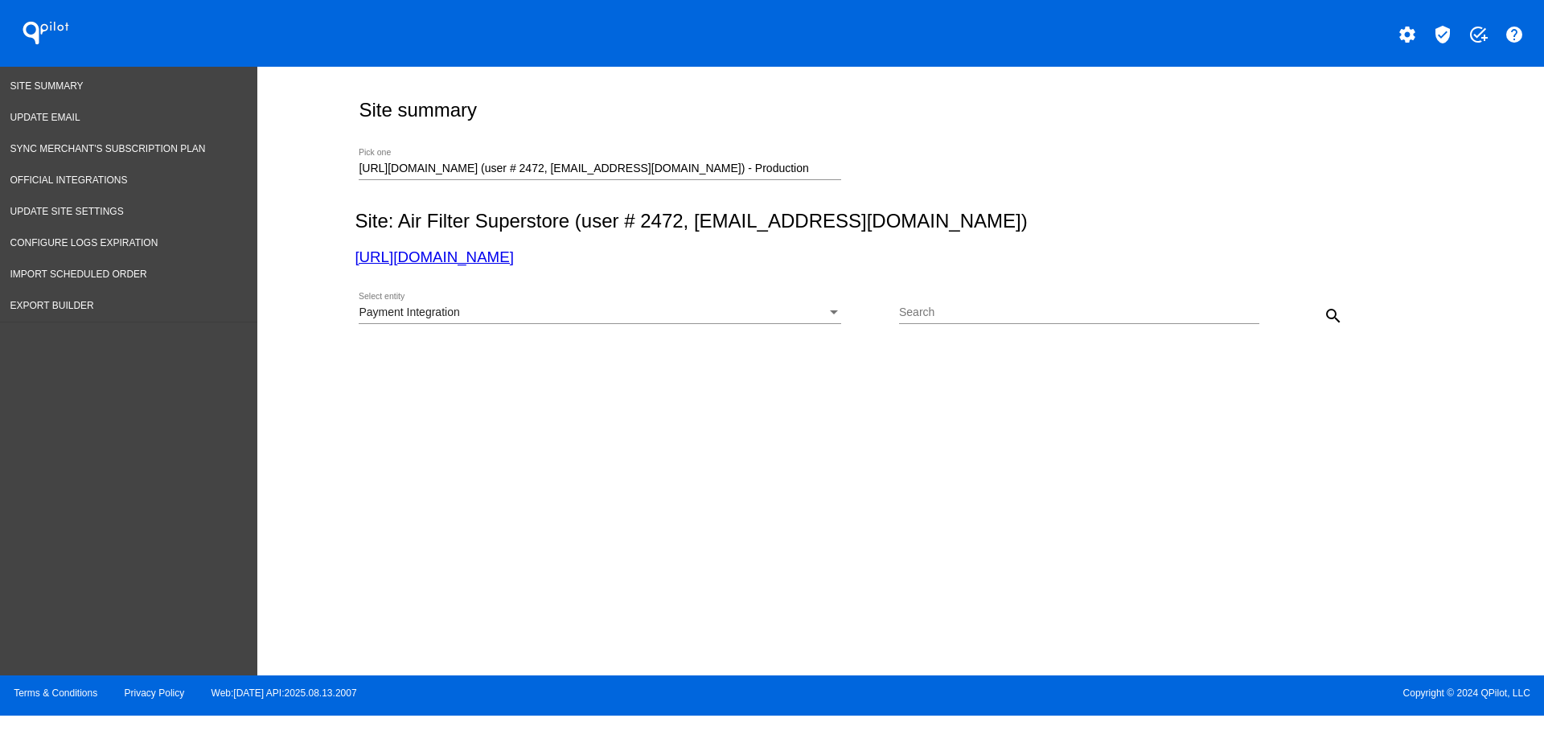
click at [762, 310] on div "Payment Integration" at bounding box center [593, 312] width 468 height 13
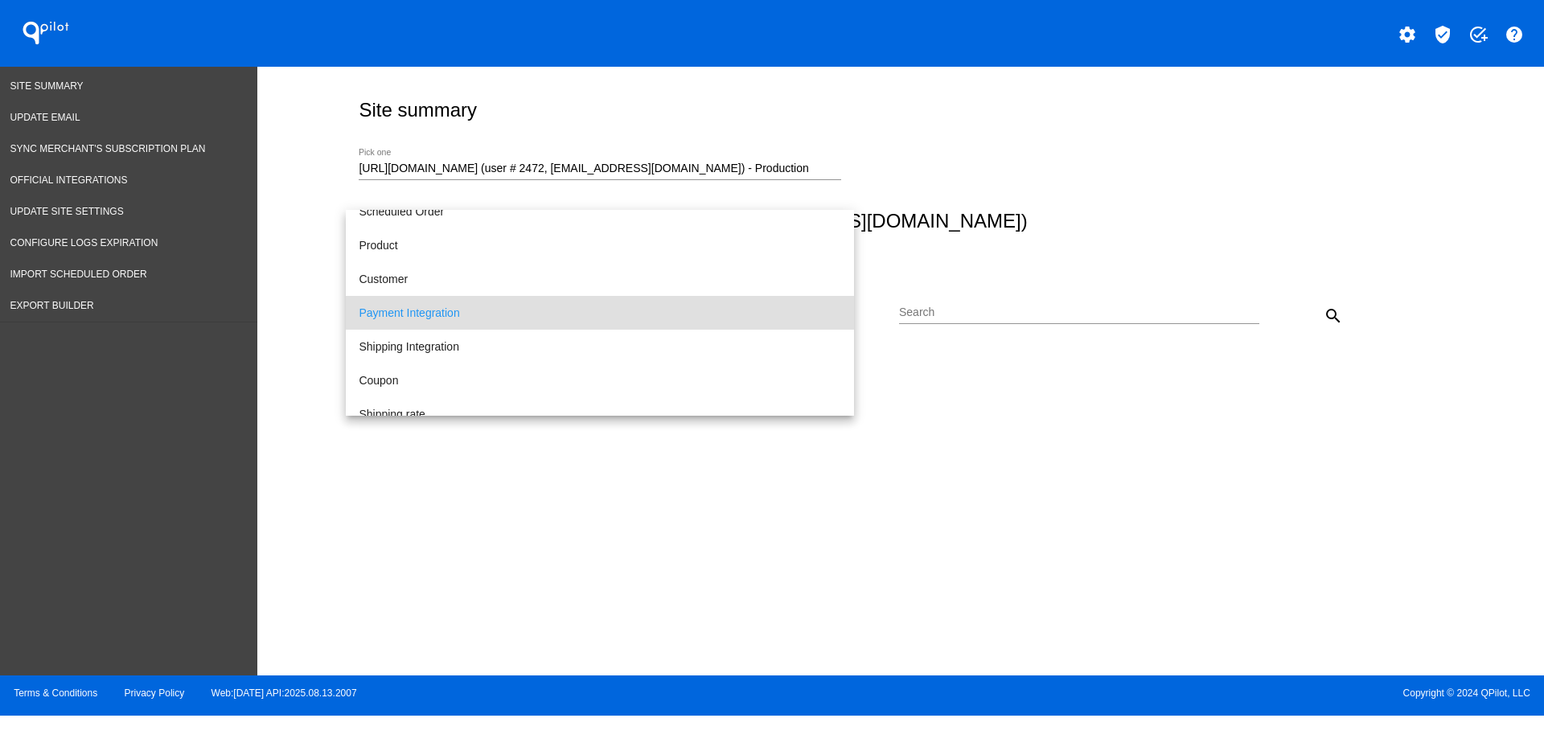
scroll to position [0, 0]
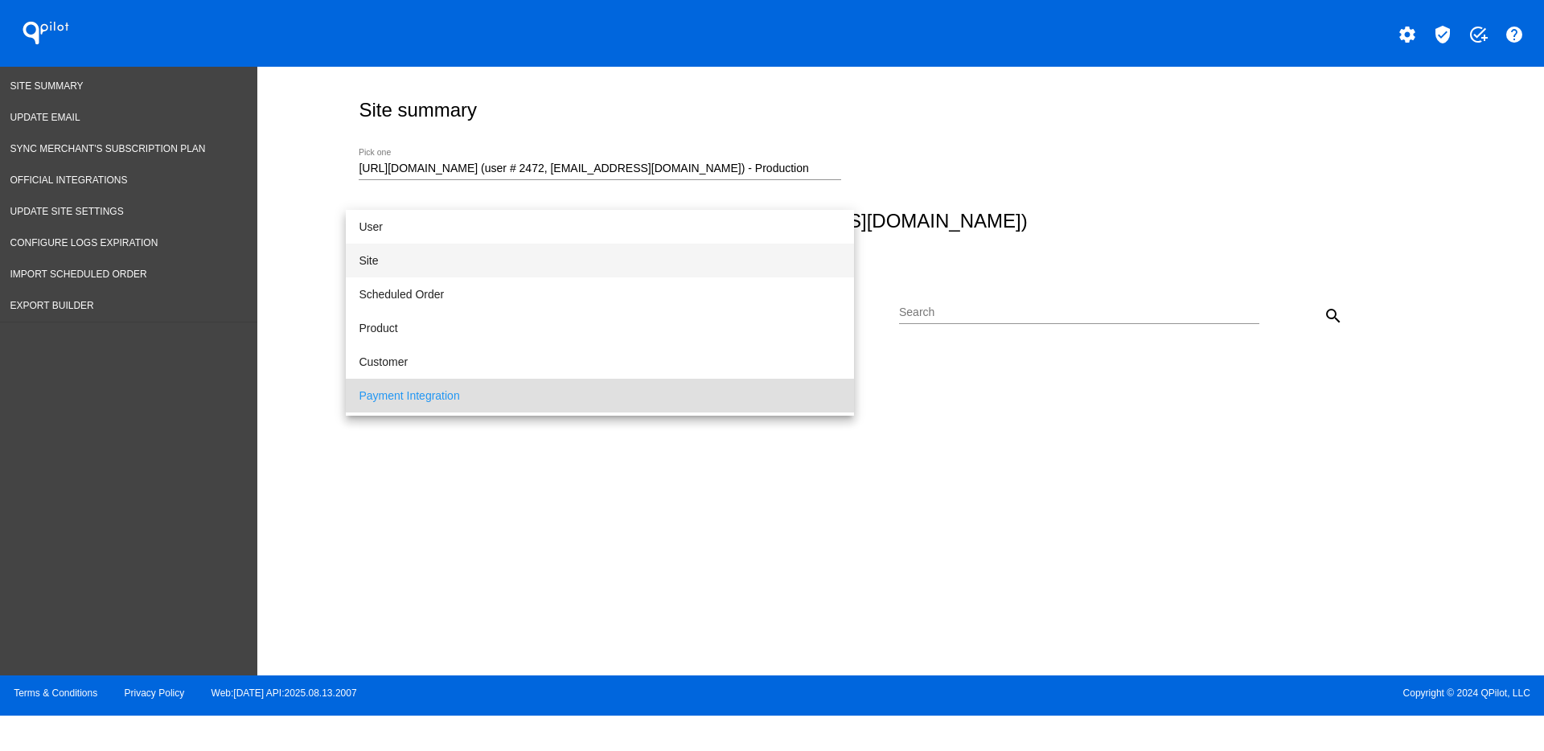
click at [561, 265] on span "Site" at bounding box center [600, 261] width 482 height 34
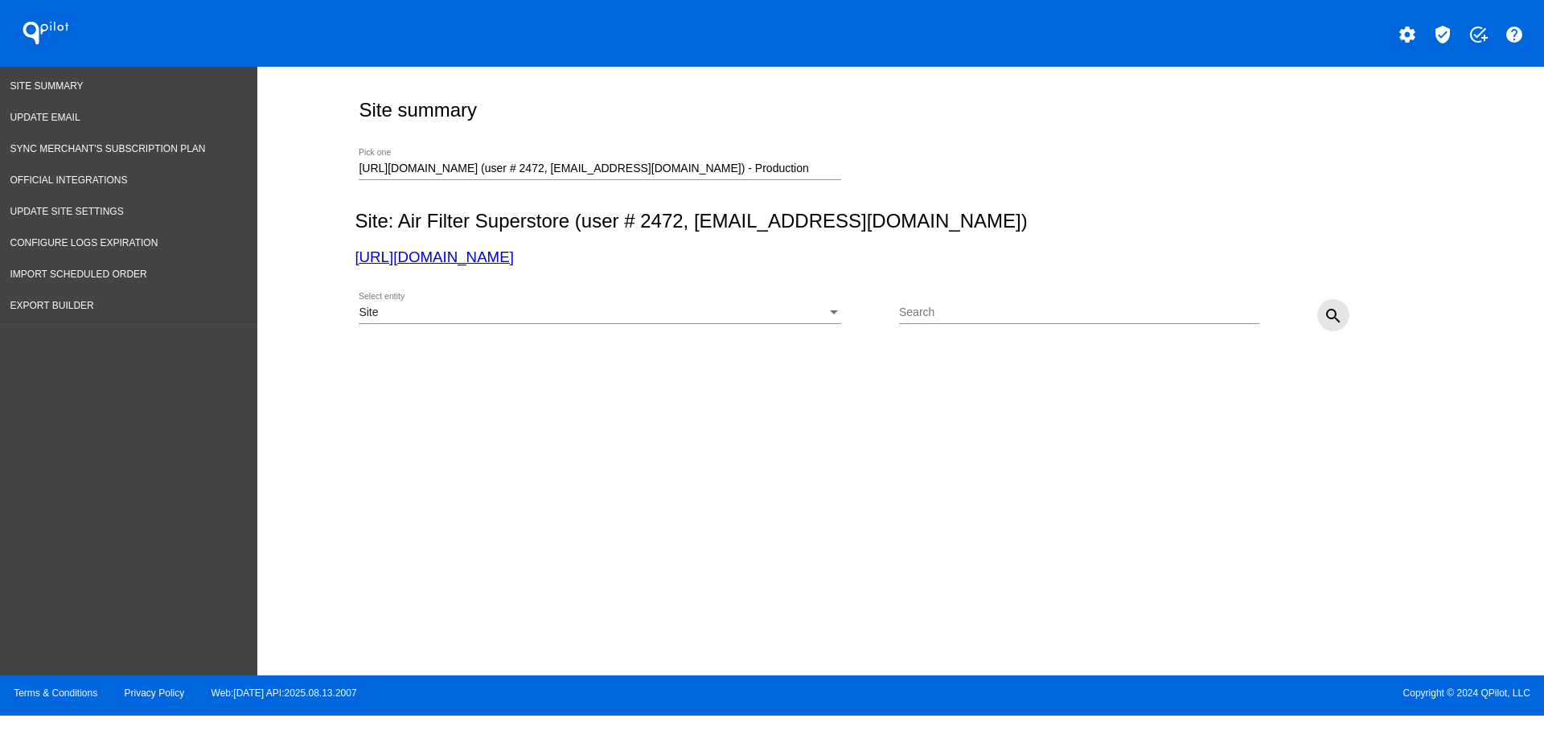
click at [1324, 324] on button "search" at bounding box center [1333, 315] width 32 height 32
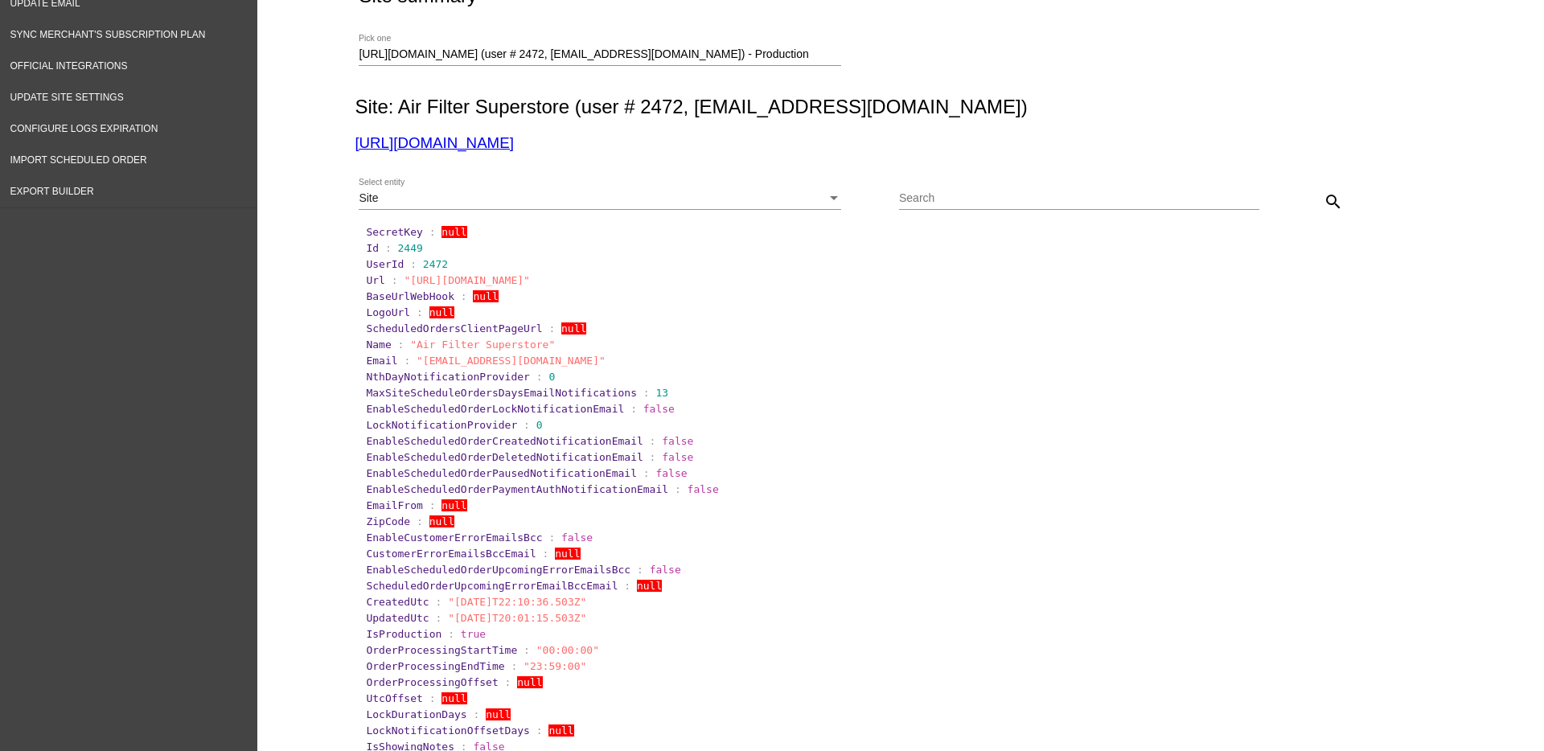
scroll to position [101, 0]
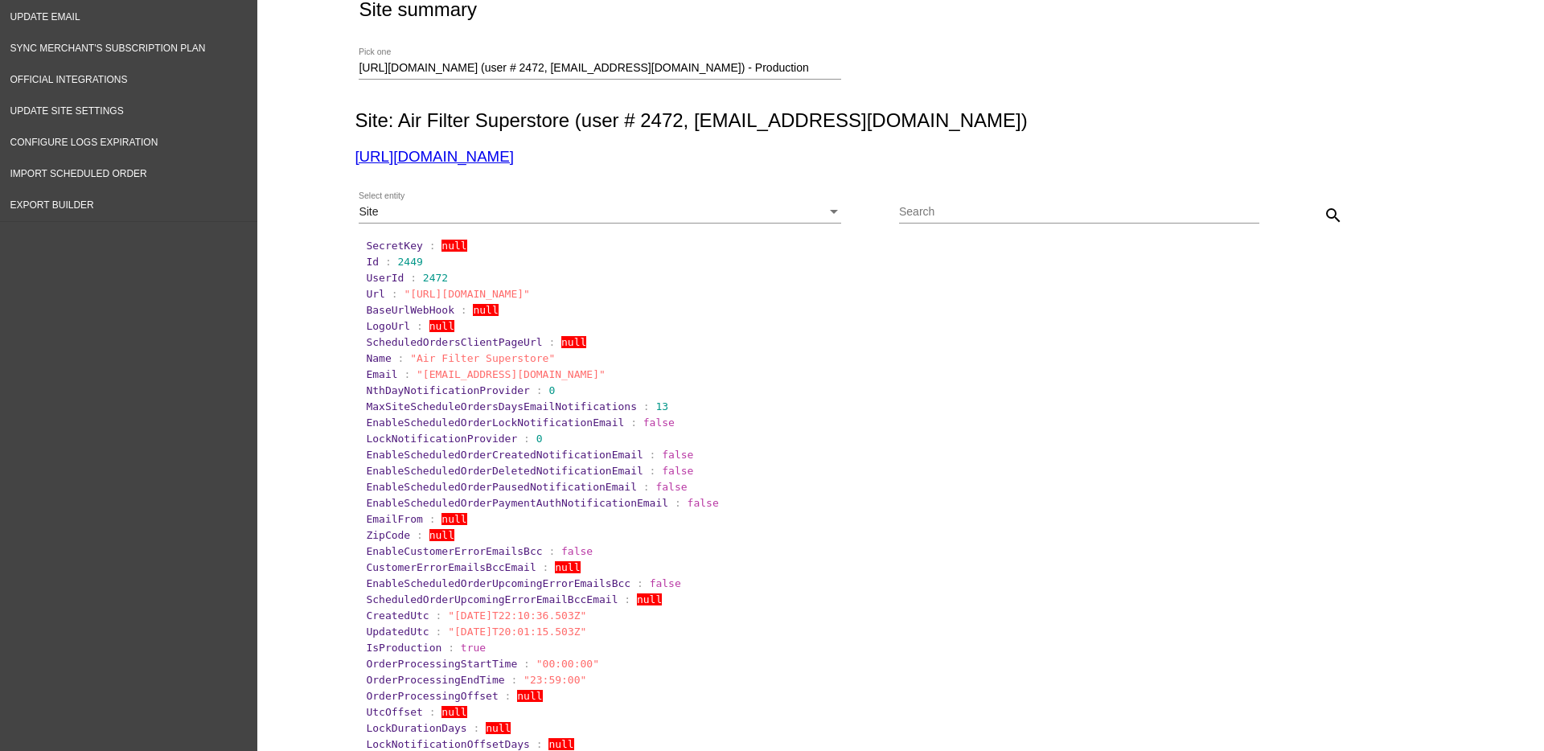
click at [795, 64] on input "[URL][DOMAIN_NAME] (user # 2472, [EMAIL_ADDRESS][DOMAIN_NAME]) - Production" at bounding box center [600, 68] width 482 height 13
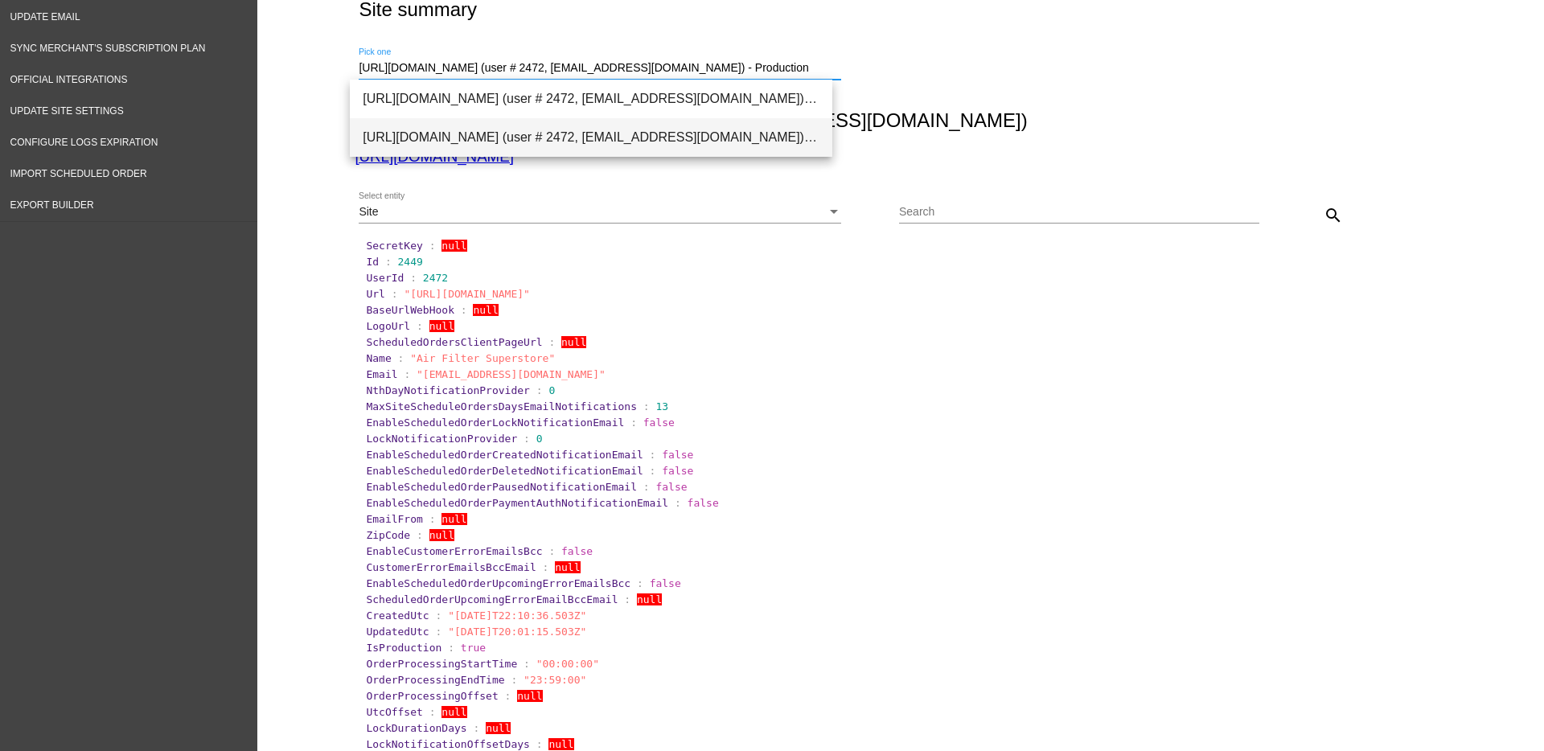
click at [716, 138] on span "[URL][DOMAIN_NAME] (user # 2472, [EMAIL_ADDRESS][DOMAIN_NAME]) - Production" at bounding box center [591, 137] width 457 height 39
type input "[URL][DOMAIN_NAME] (user # 2472, [EMAIL_ADDRESS][DOMAIN_NAME]) - Production"
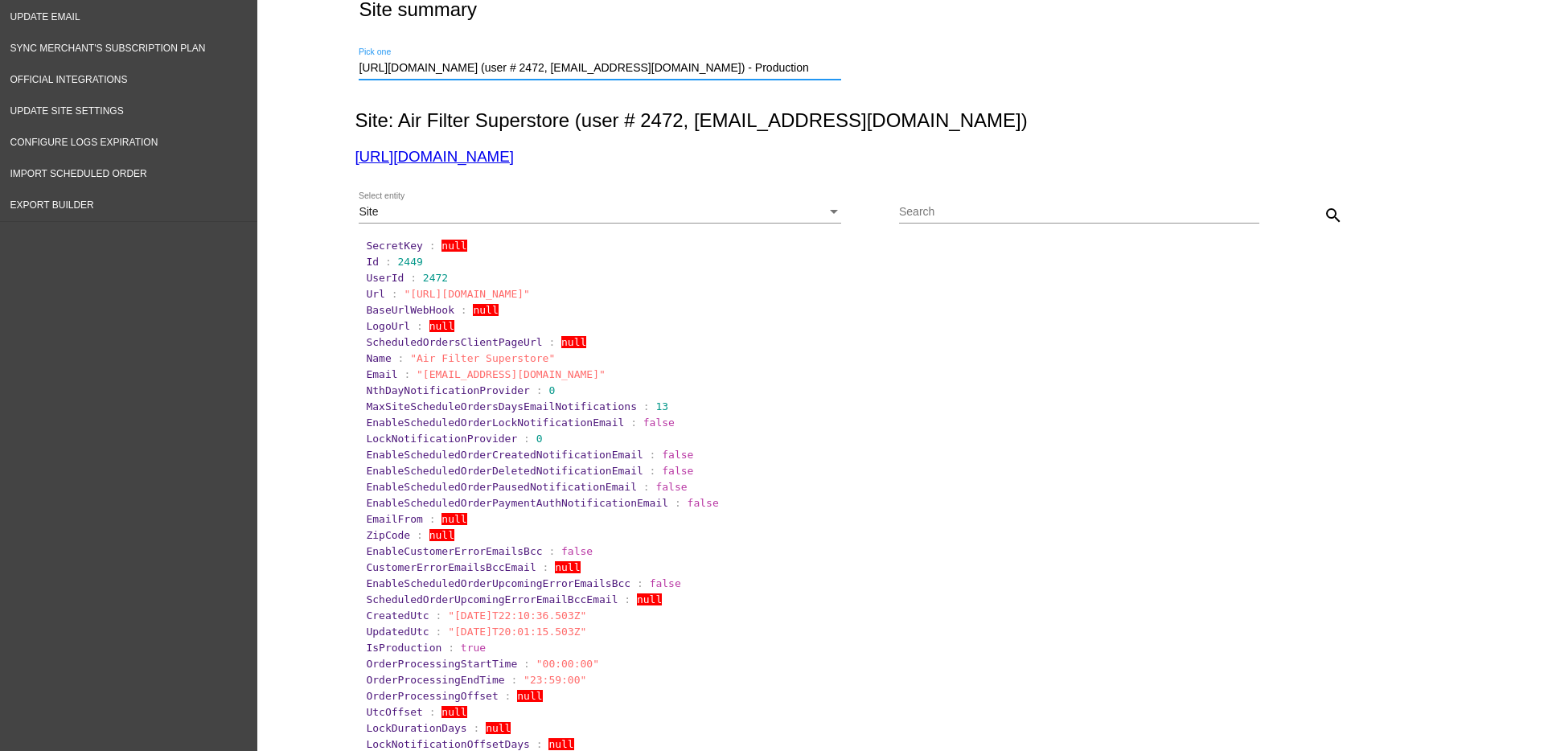
click at [1331, 216] on mat-icon "search" at bounding box center [1332, 215] width 19 height 19
drag, startPoint x: 387, startPoint y: 261, endPoint x: 412, endPoint y: 261, distance: 24.9
click at [412, 261] on section "Id : 2132" at bounding box center [901, 262] width 1071 height 12
copy span "2132"
click at [703, 216] on div "Site" at bounding box center [593, 212] width 468 height 13
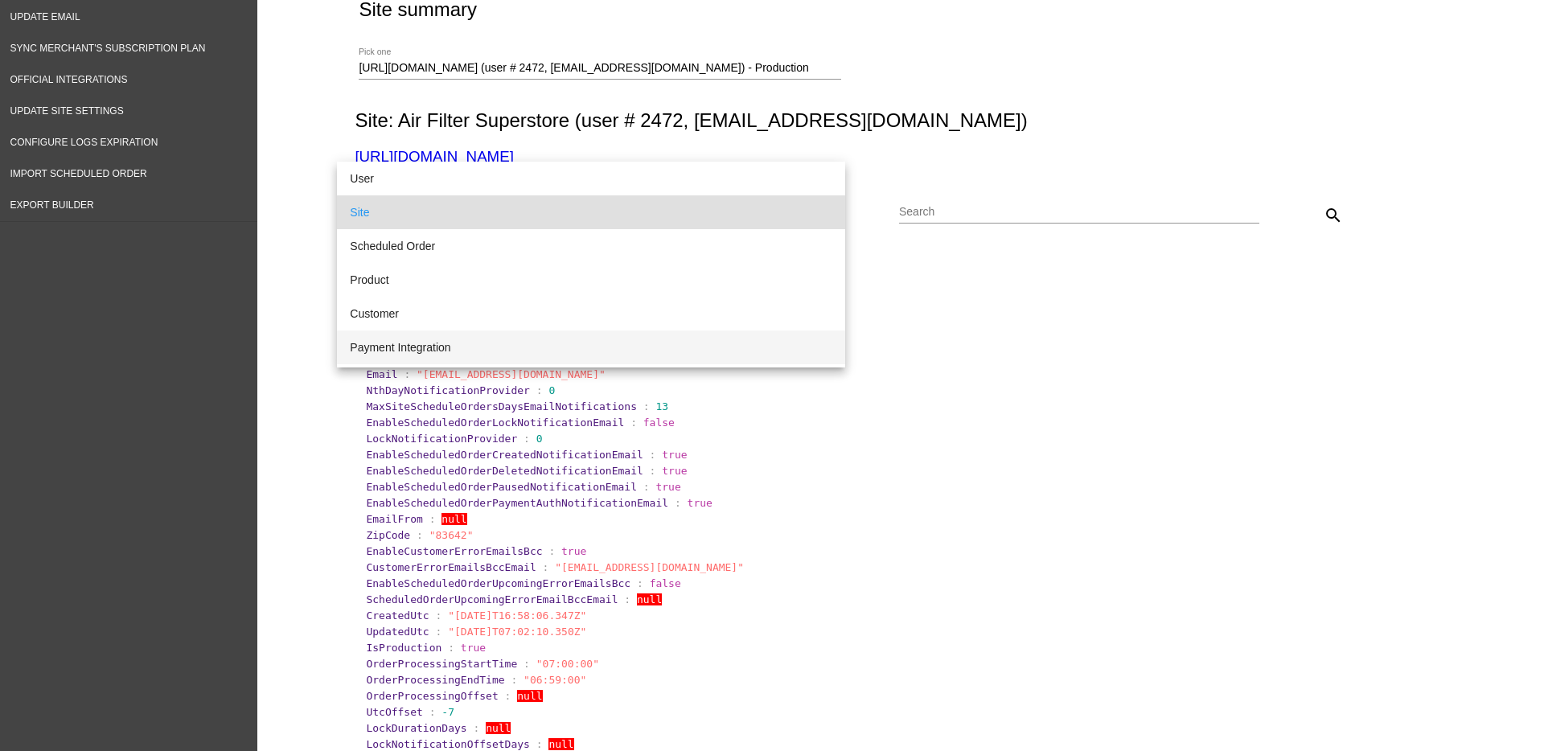
click at [642, 338] on span "Payment Integration" at bounding box center [591, 347] width 482 height 34
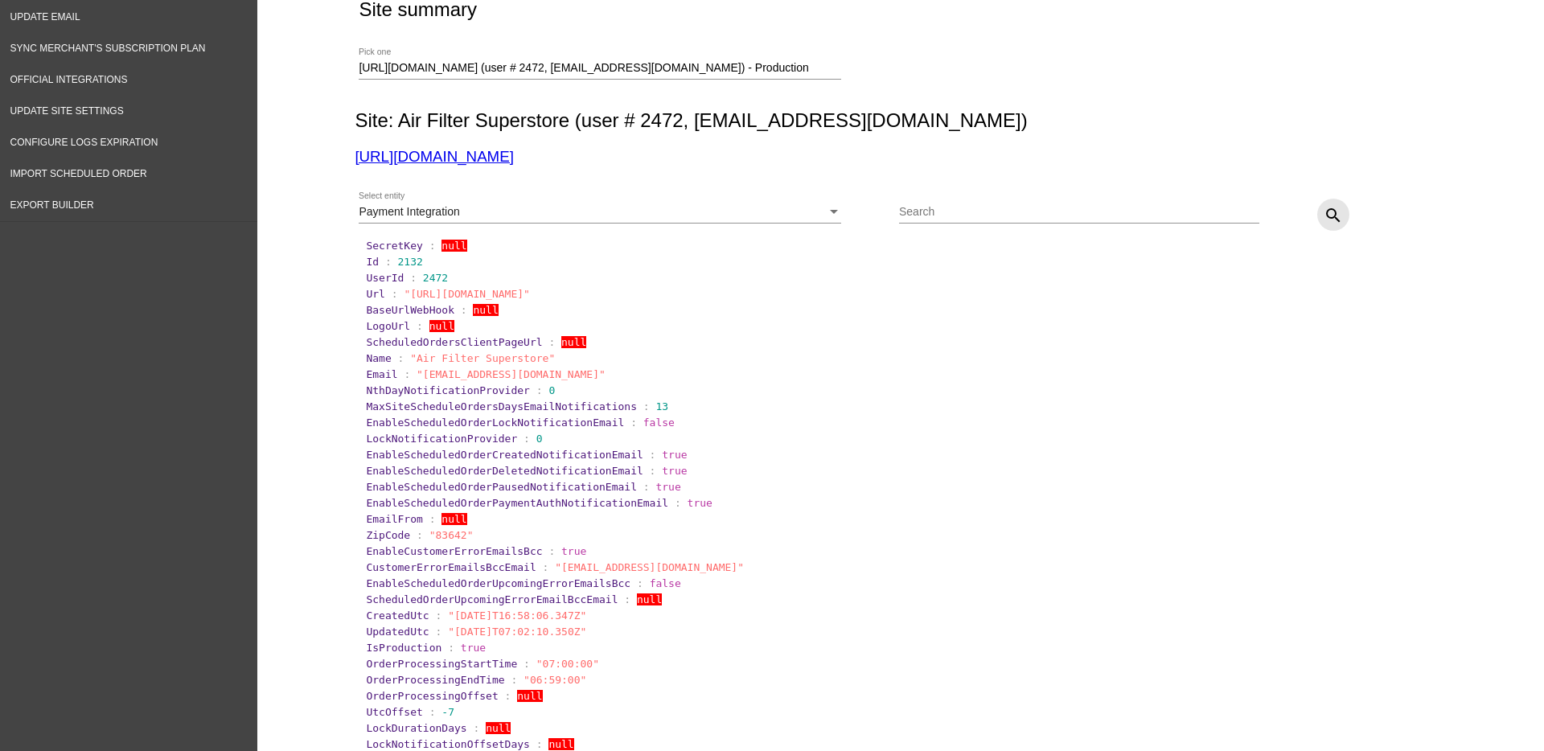
click at [1328, 209] on mat-icon "search" at bounding box center [1332, 215] width 19 height 19
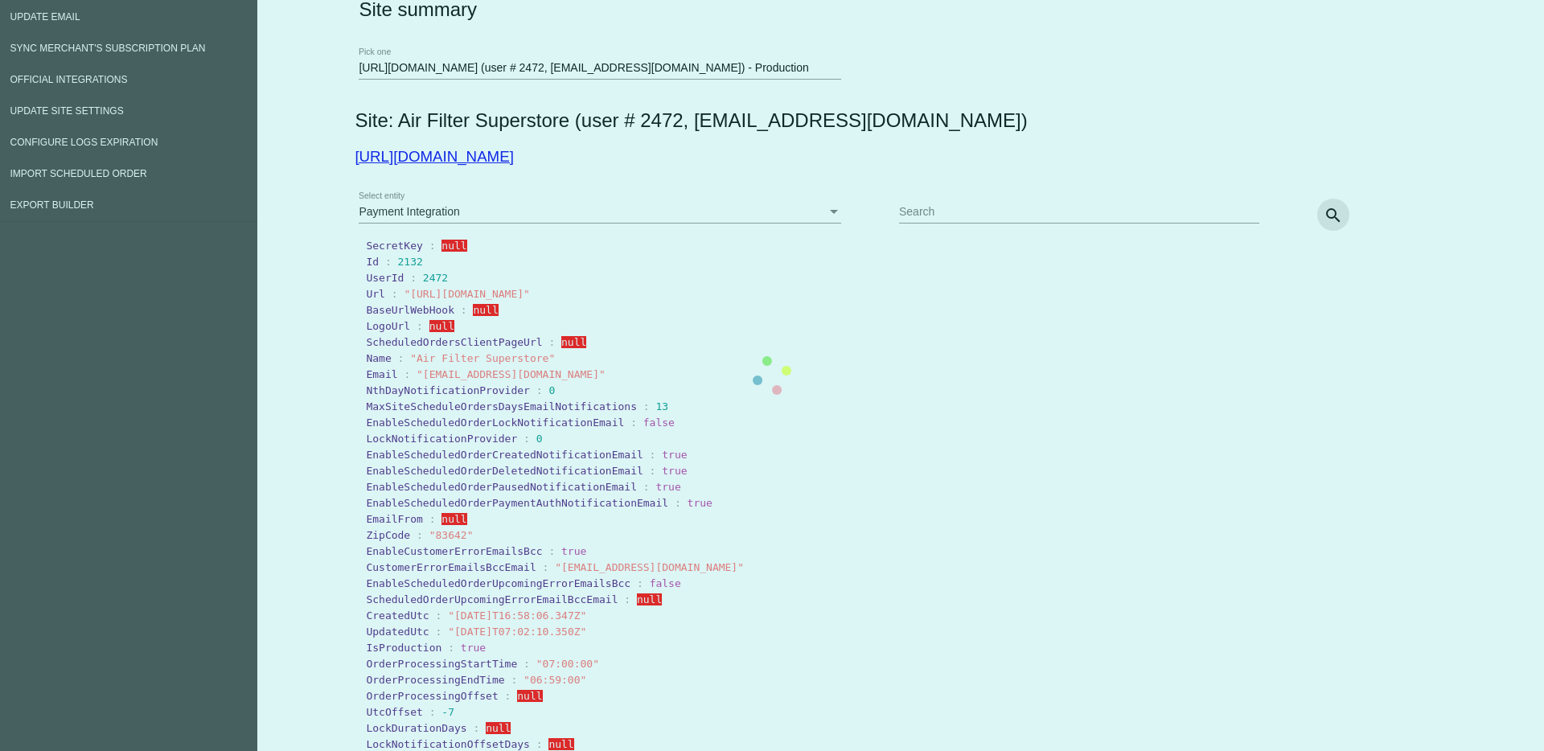
scroll to position [0, 0]
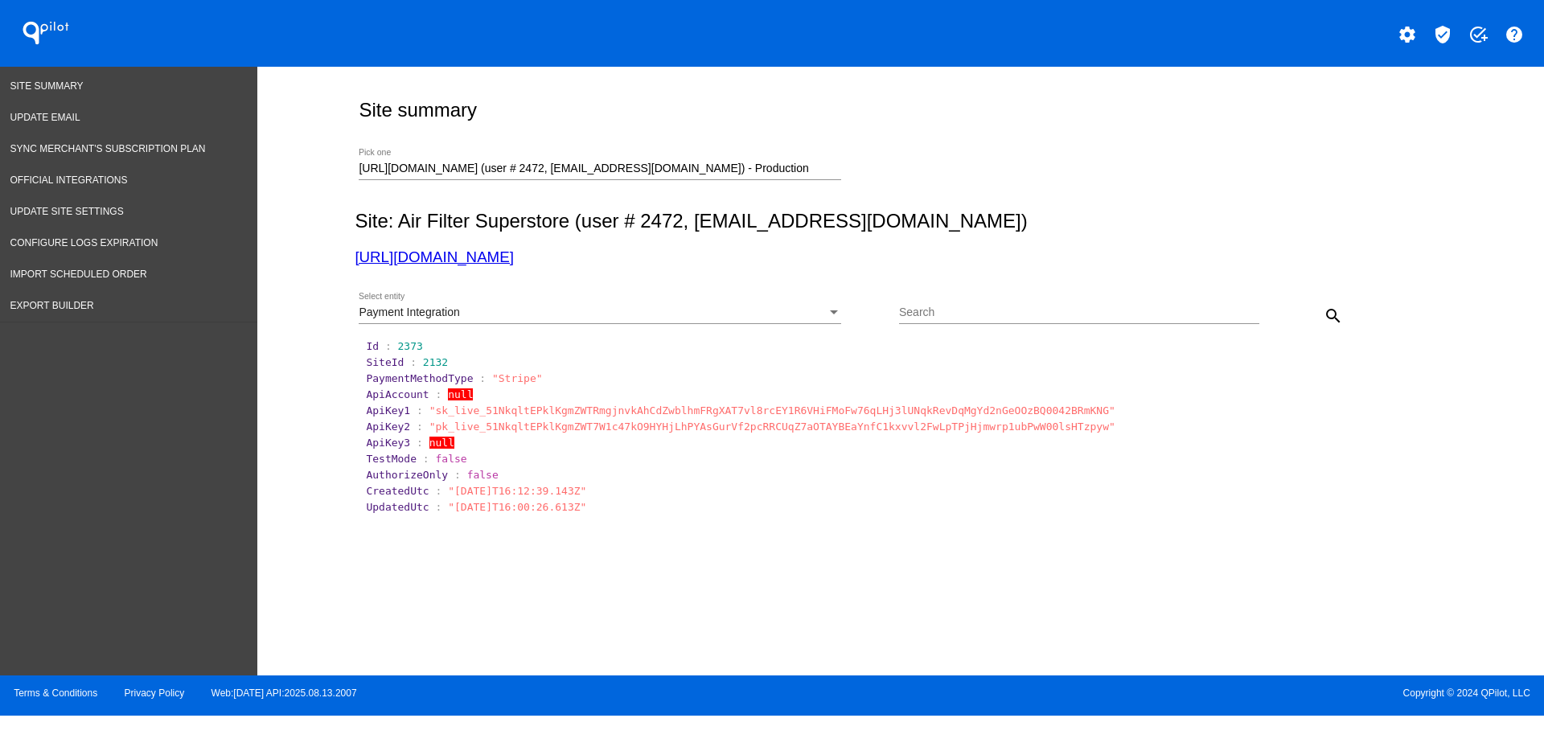
click at [752, 306] on div "Payment Integration" at bounding box center [593, 312] width 468 height 13
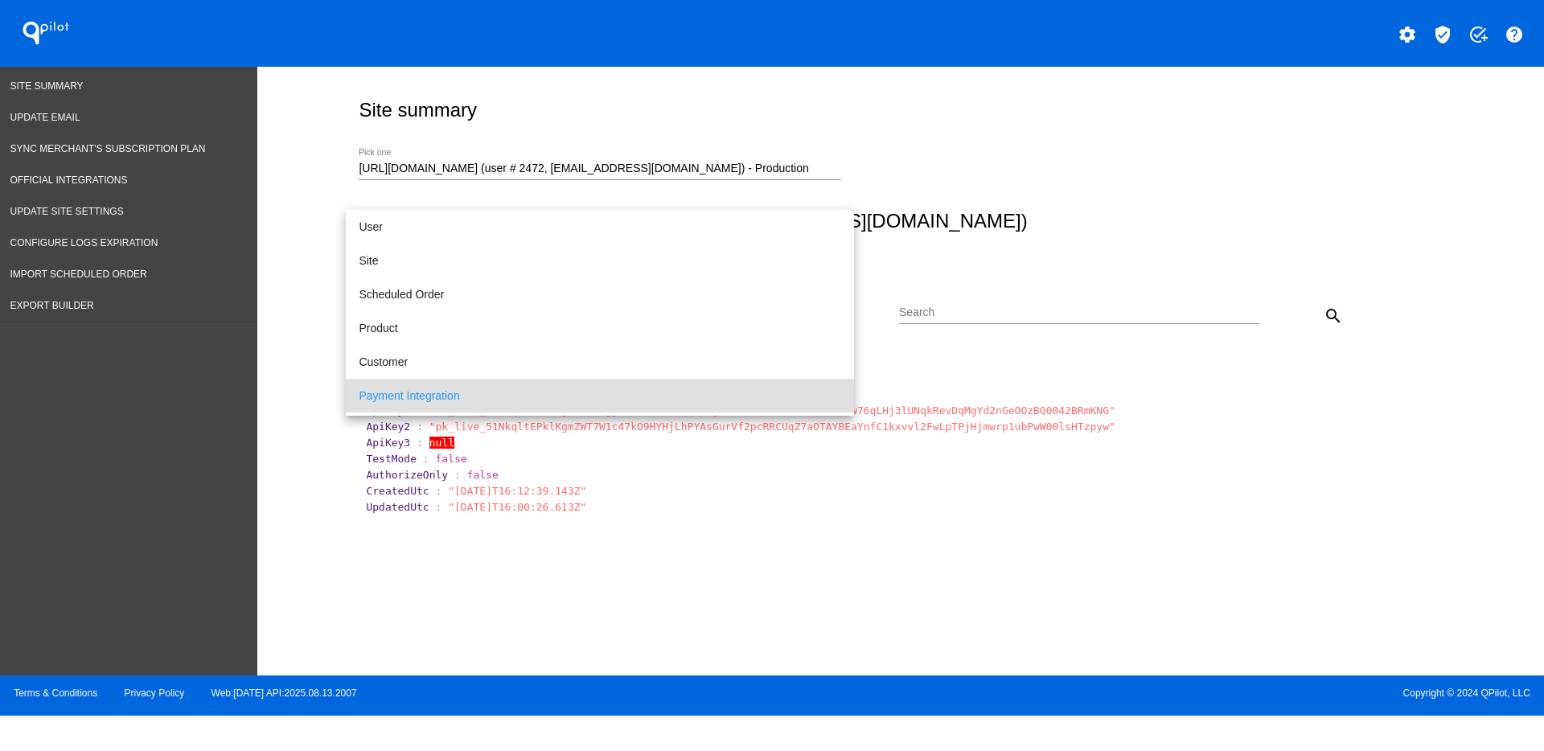
click at [1120, 453] on div at bounding box center [772, 375] width 1544 height 751
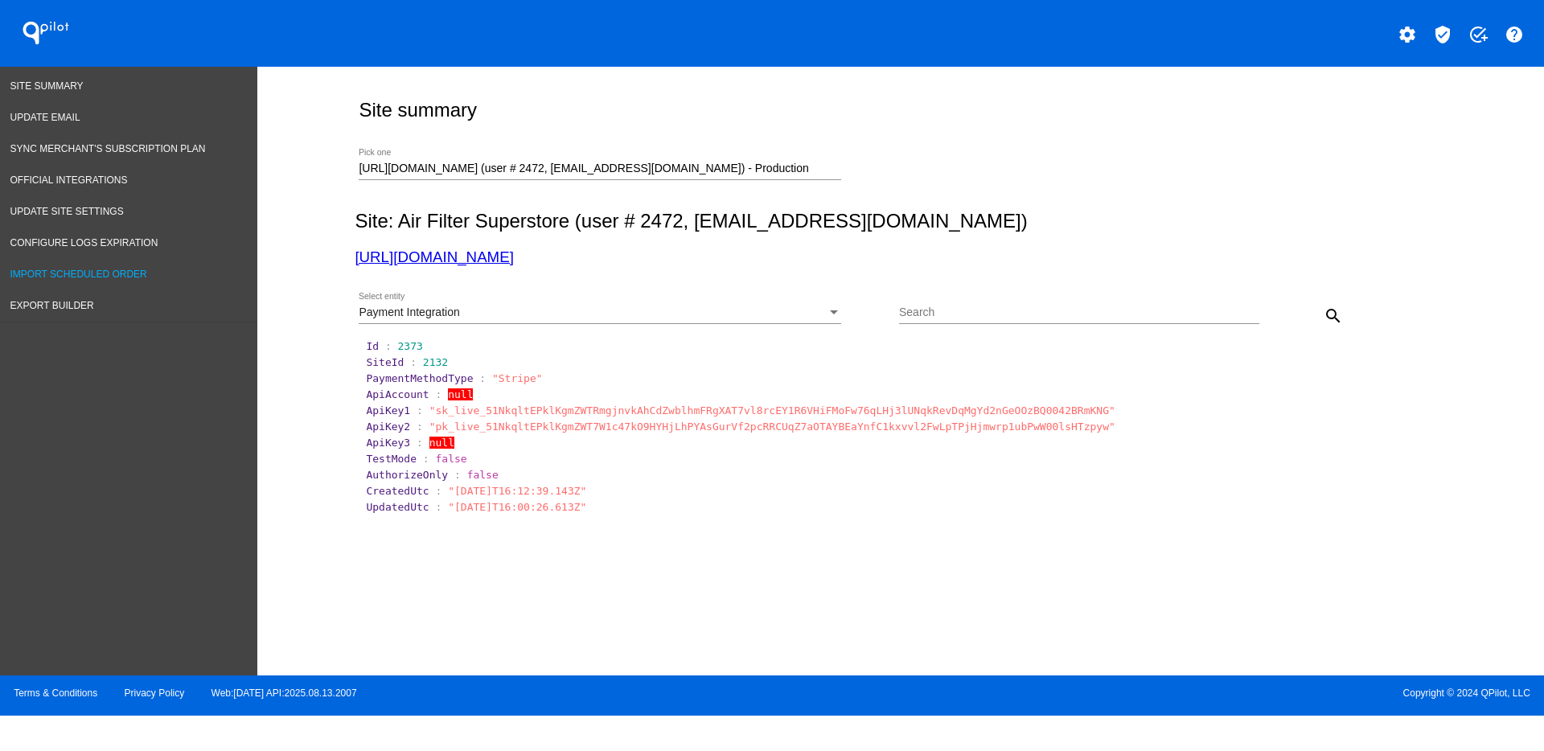
click at [125, 270] on span "Import Scheduled Order" at bounding box center [78, 274] width 137 height 11
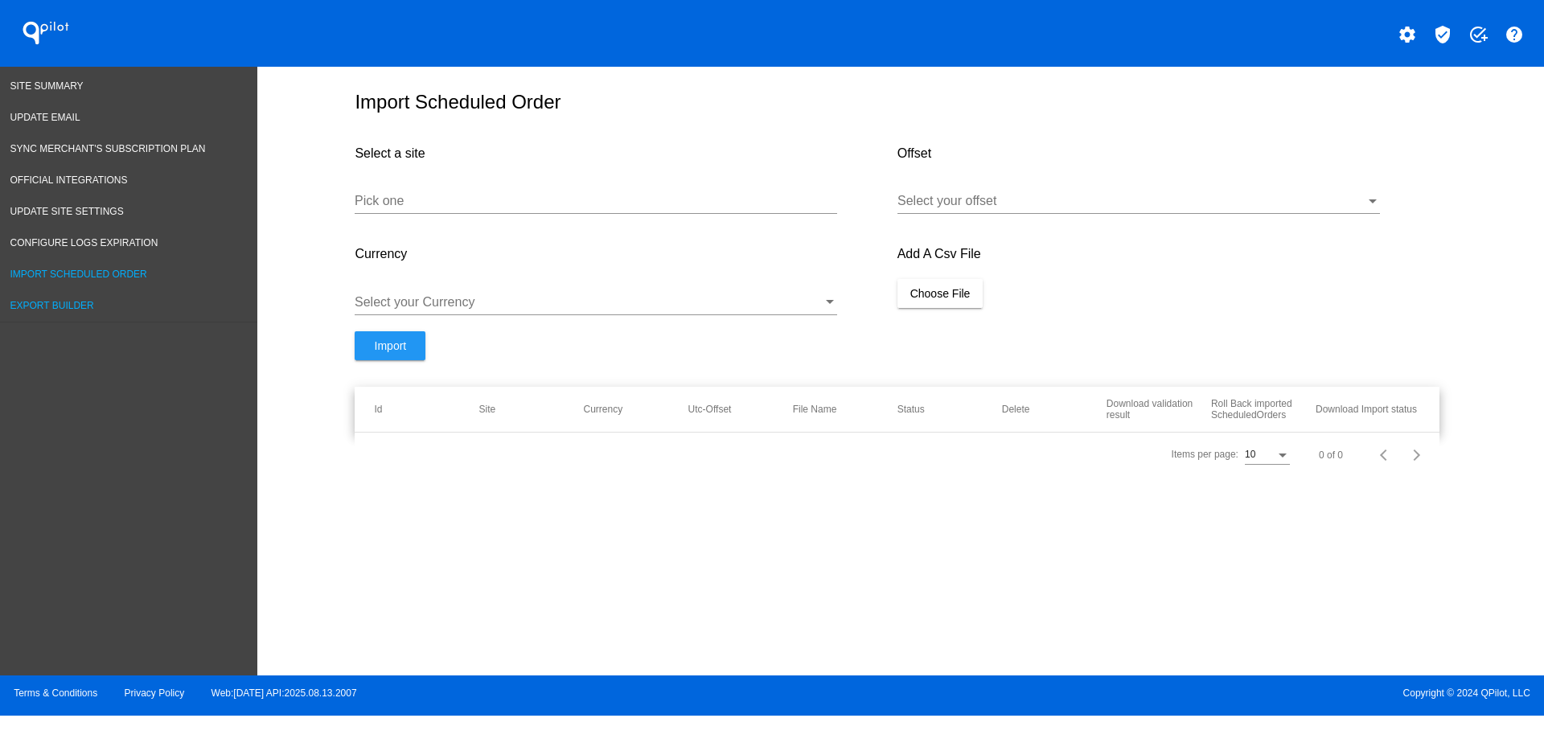
click at [95, 293] on link "Export Builder" at bounding box center [128, 305] width 257 height 31
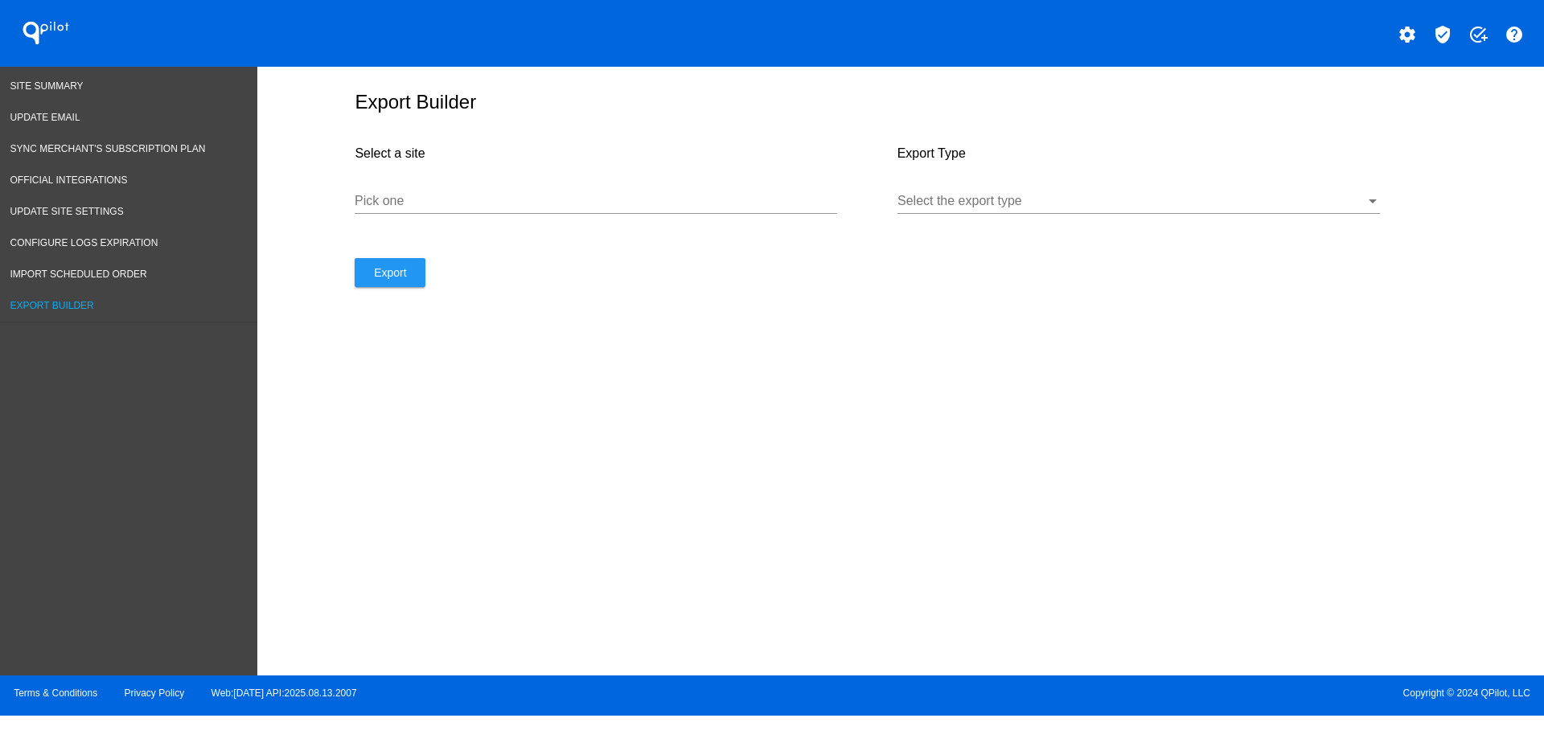
click at [608, 202] on input "Pick one" at bounding box center [596, 201] width 482 height 14
paste input "[URL][DOMAIN_NAME]"
type input "[URL][DOMAIN_NAME]"
click at [933, 199] on div at bounding box center [1131, 201] width 468 height 14
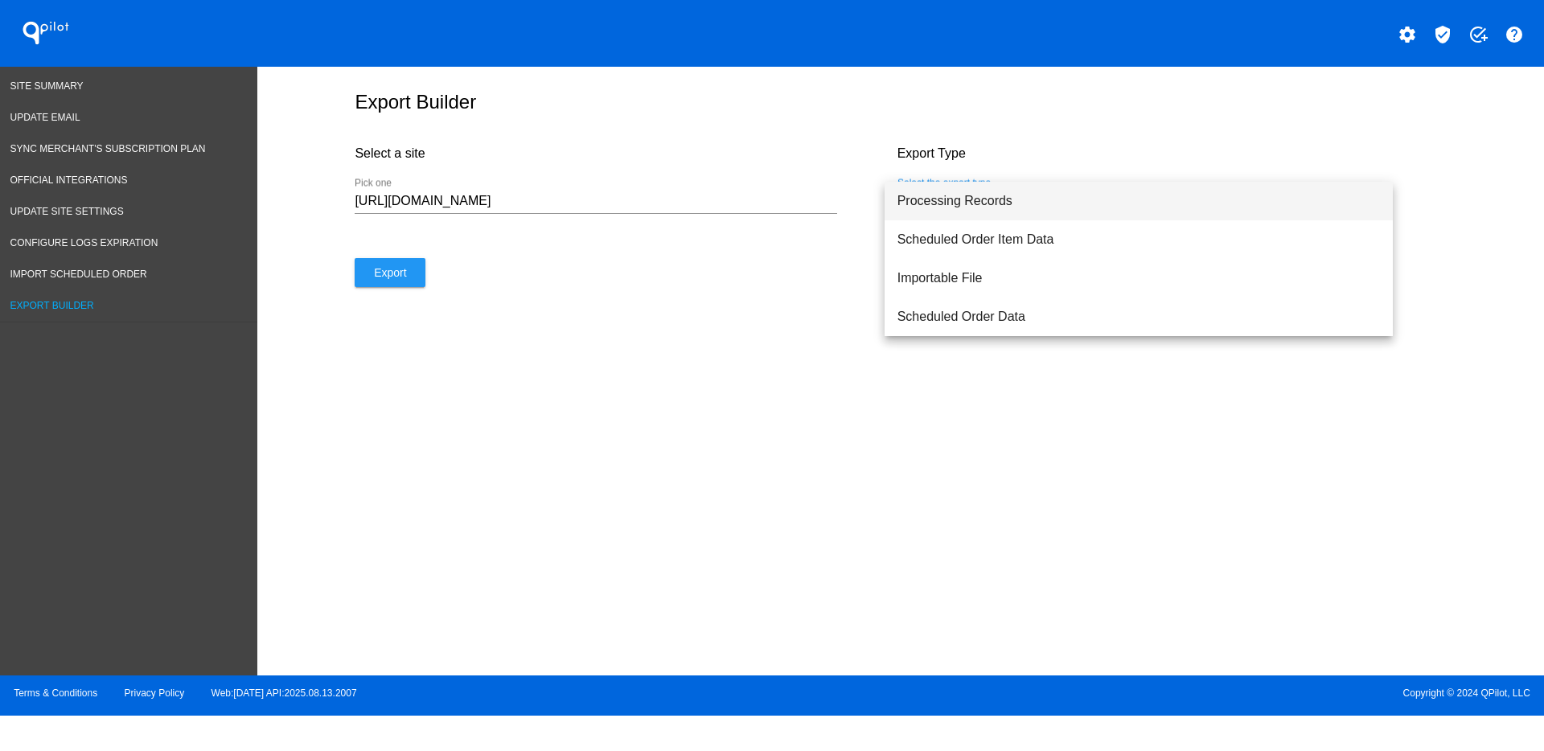
click at [929, 200] on span "Processing Records" at bounding box center [1138, 201] width 482 height 39
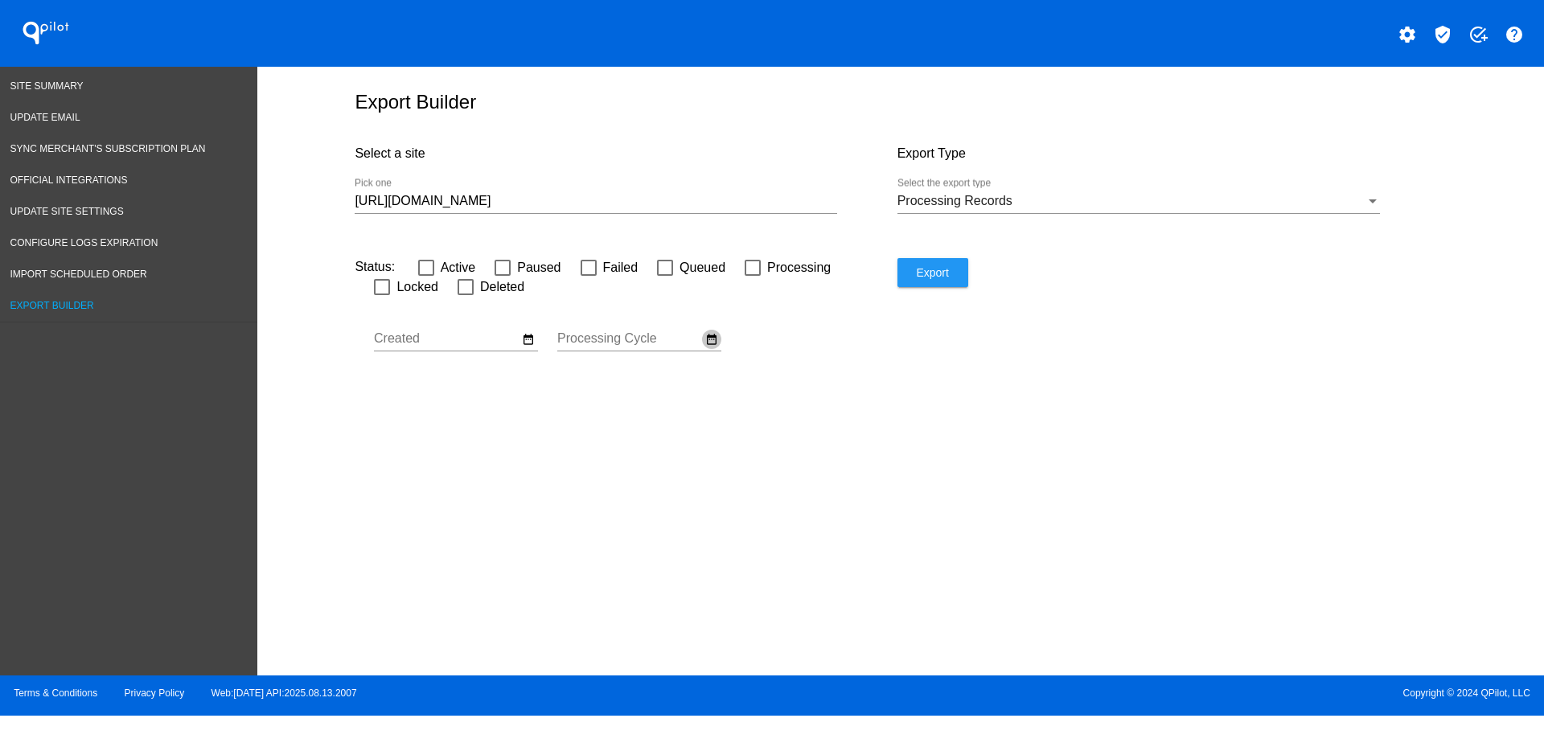
click at [711, 341] on mat-icon "date_range" at bounding box center [711, 339] width 13 height 14
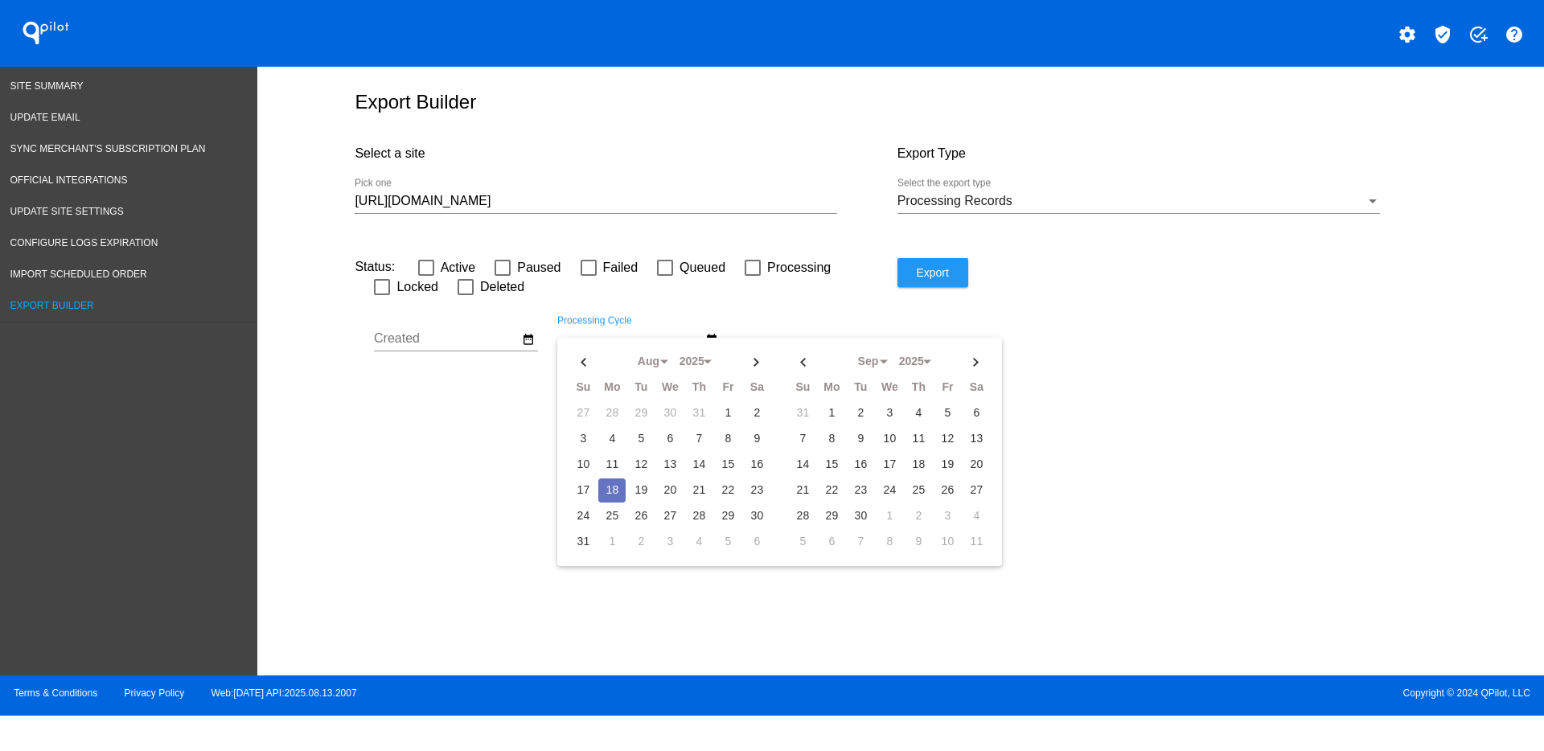
click at [612, 497] on td "18" at bounding box center [611, 490] width 27 height 24
click at [572, 357] on th at bounding box center [582, 362] width 27 height 24
click at [634, 412] on td "1" at bounding box center [640, 413] width 27 height 24
click at [769, 368] on tr "[DATE] Jan Feb Mar Apr May" at bounding box center [669, 362] width 201 height 24
click at [765, 367] on th at bounding box center [756, 362] width 27 height 24
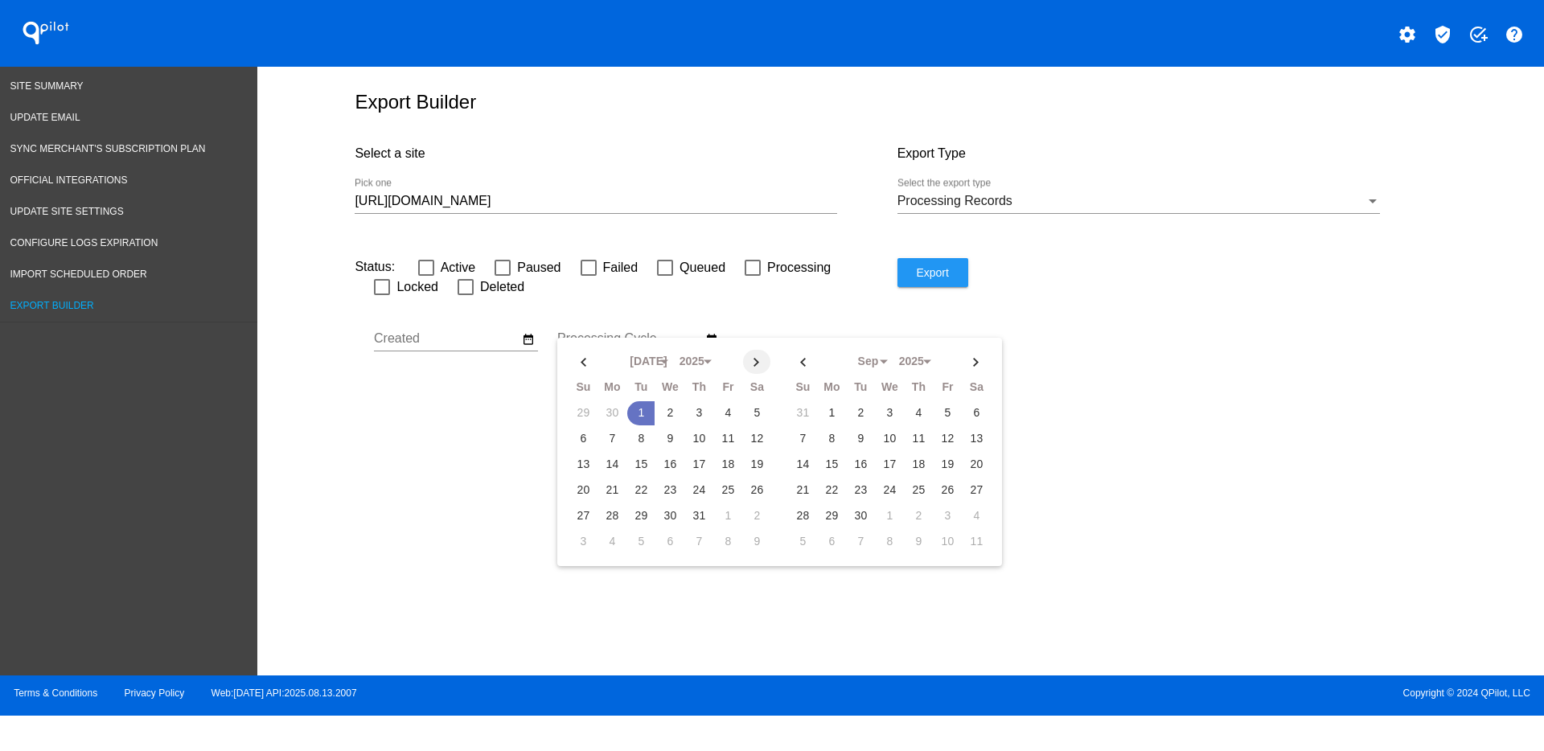
select select "7"
click at [642, 491] on td "19" at bounding box center [640, 490] width 27 height 24
type input "[DATE] - [DATE]"
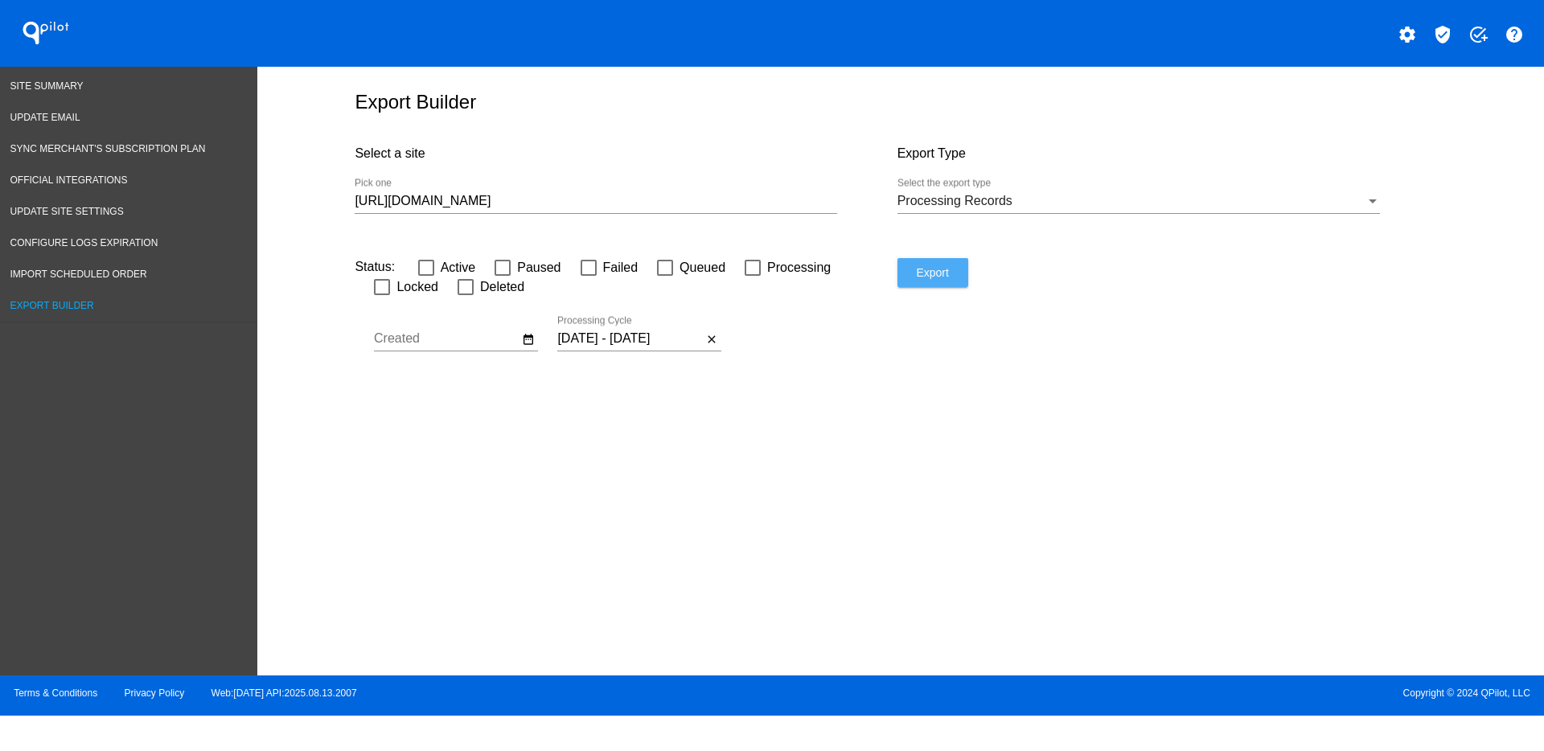
click at [937, 272] on span "Export" at bounding box center [932, 272] width 32 height 13
click at [757, 196] on input "[URL][DOMAIN_NAME]" at bounding box center [596, 201] width 482 height 14
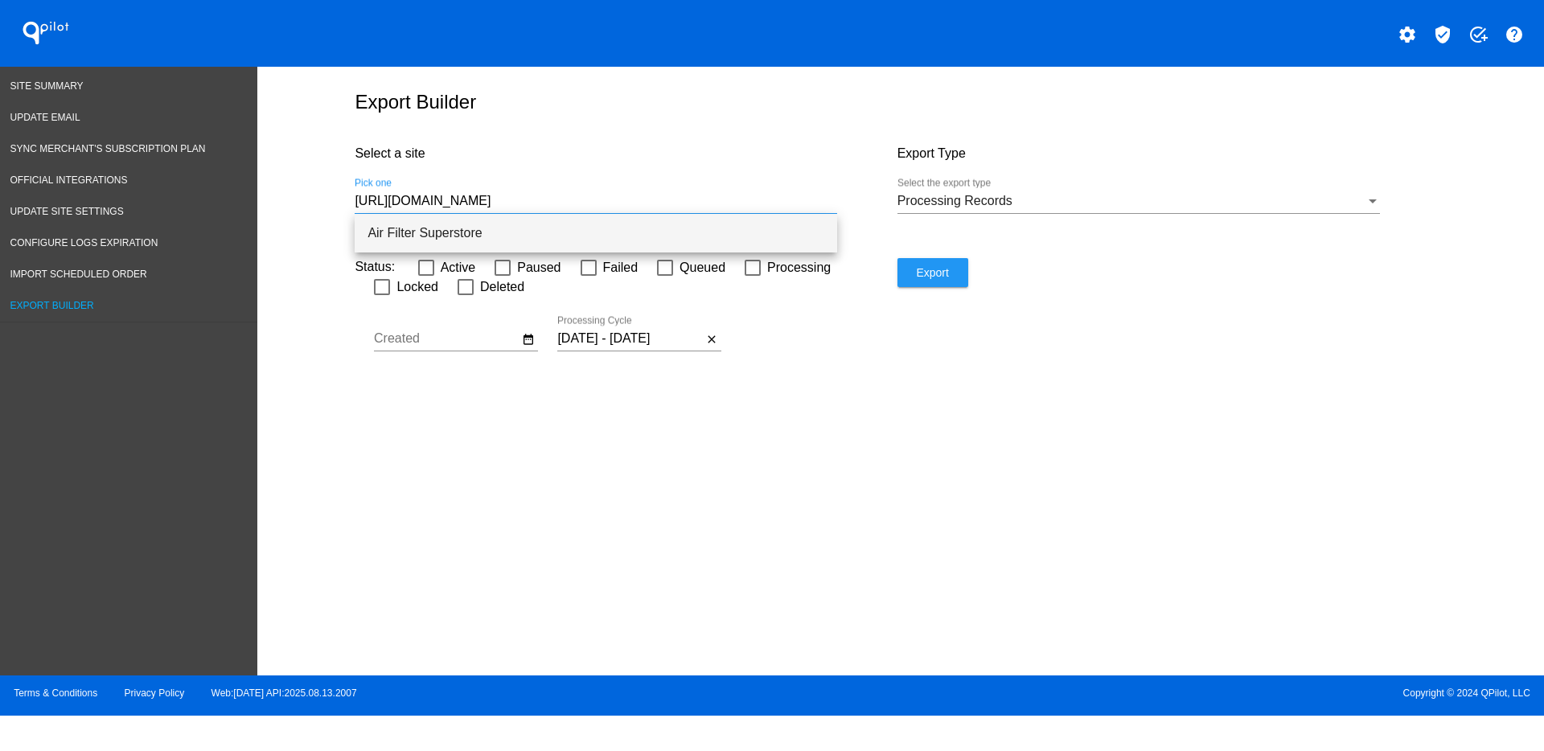
click at [780, 244] on span "Air Filter Superstore" at bounding box center [595, 233] width 457 height 39
type input "Air Filter Superstore"
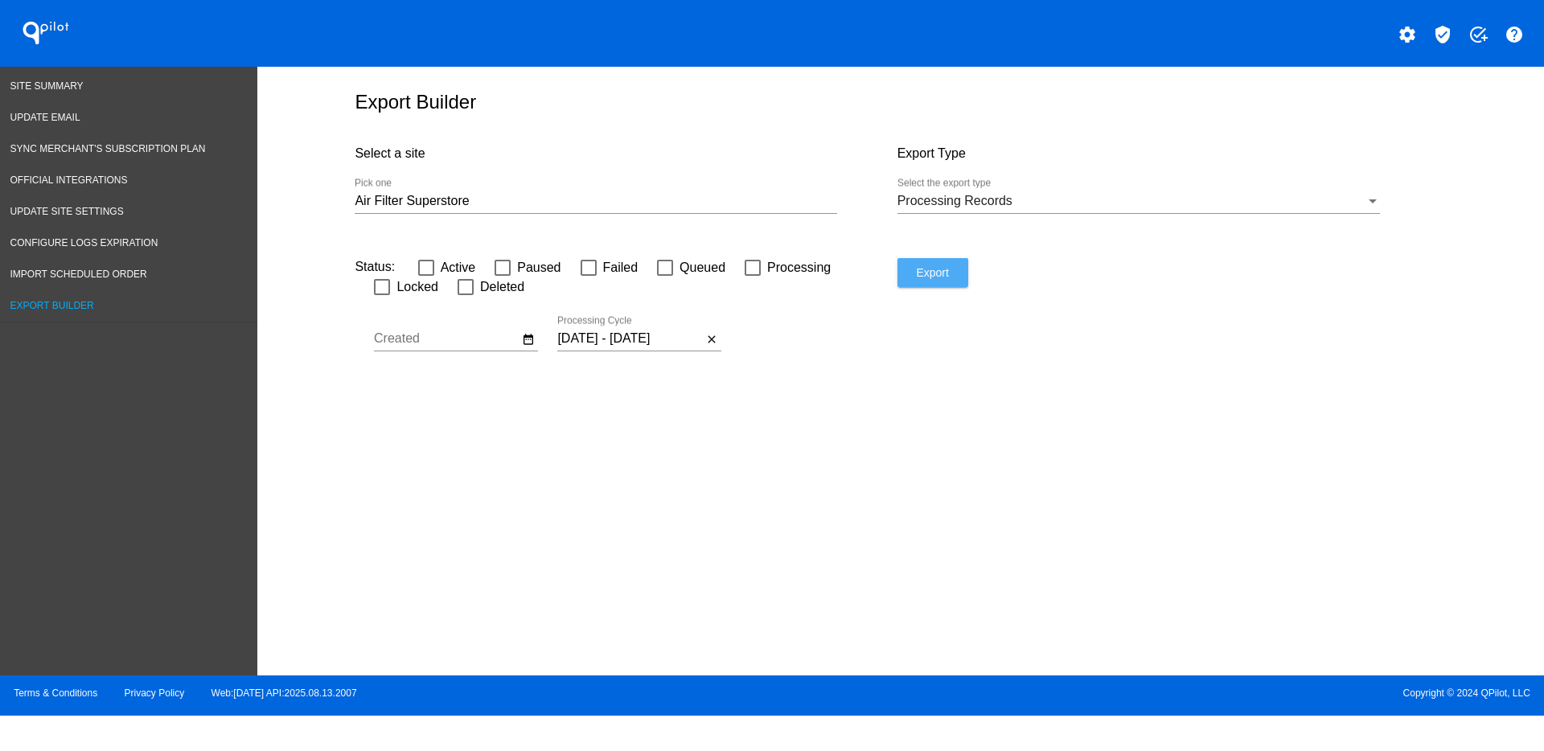
click at [955, 281] on button "Export" at bounding box center [932, 272] width 71 height 29
click at [27, 87] on span "Site Summary" at bounding box center [46, 85] width 73 height 11
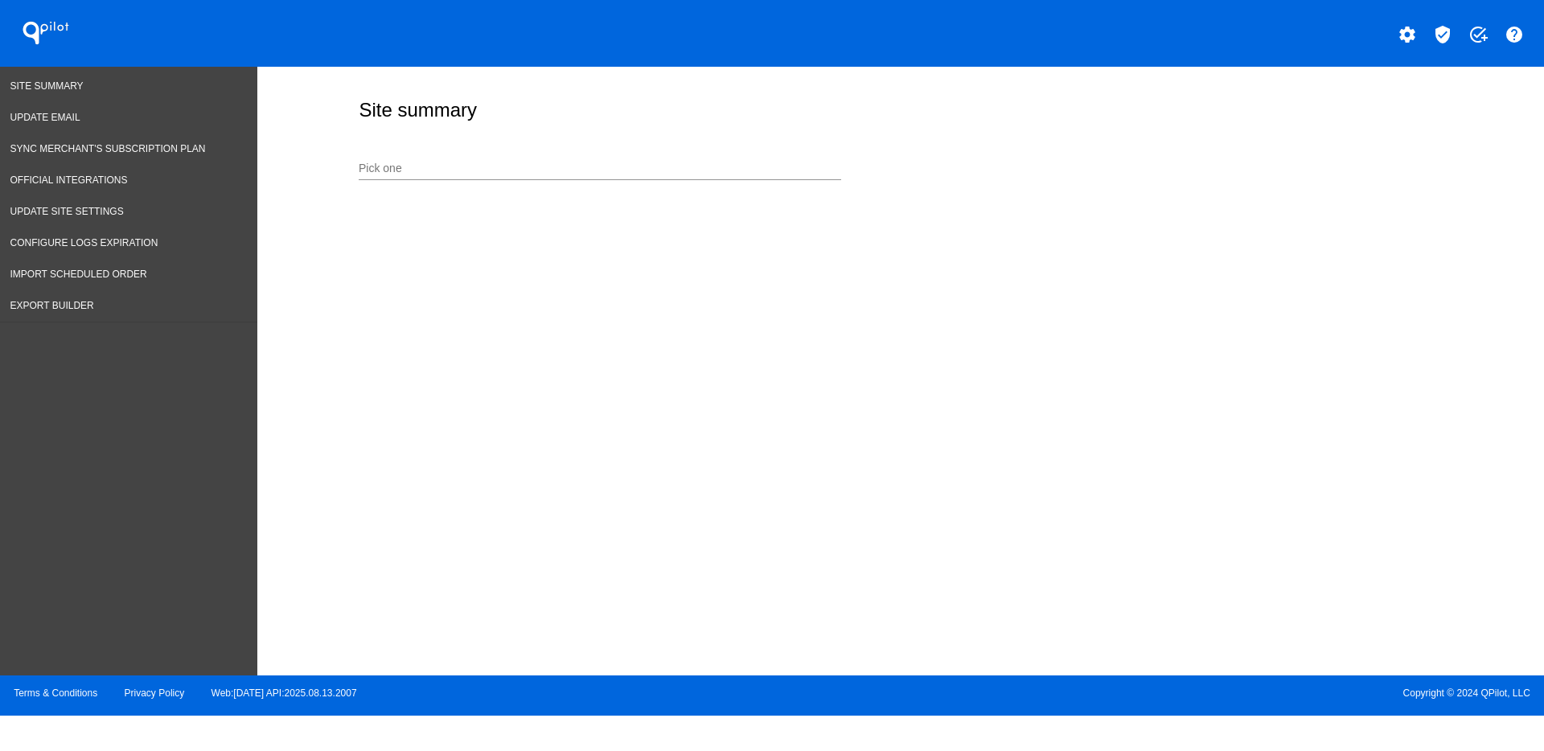
click at [508, 160] on div "Pick one" at bounding box center [600, 164] width 482 height 31
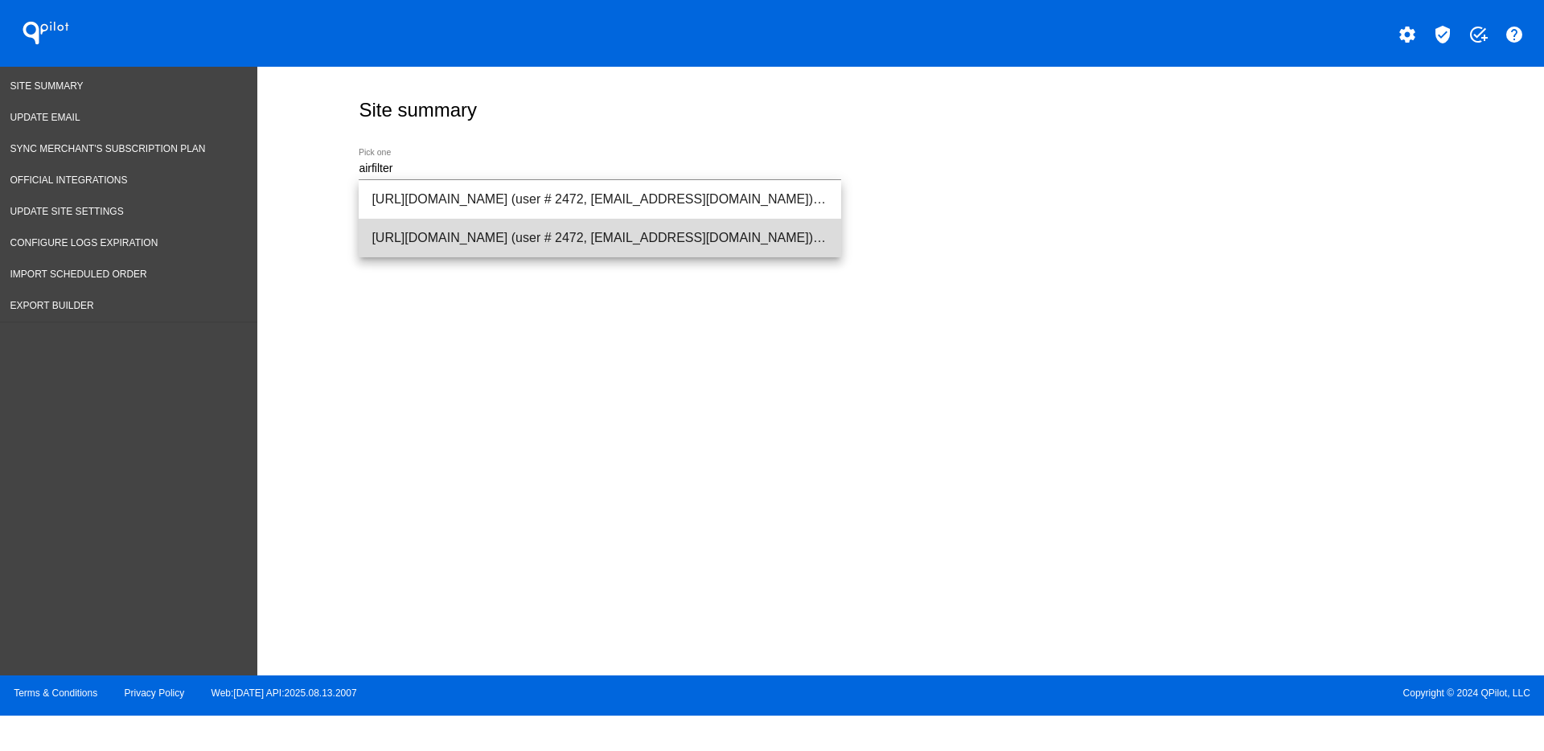
click at [522, 226] on span "[URL][DOMAIN_NAME] (user # 2472, [EMAIL_ADDRESS][DOMAIN_NAME]) - Production" at bounding box center [599, 238] width 457 height 39
type input "[URL][DOMAIN_NAME] (user # 2472, [EMAIL_ADDRESS][DOMAIN_NAME]) - Production"
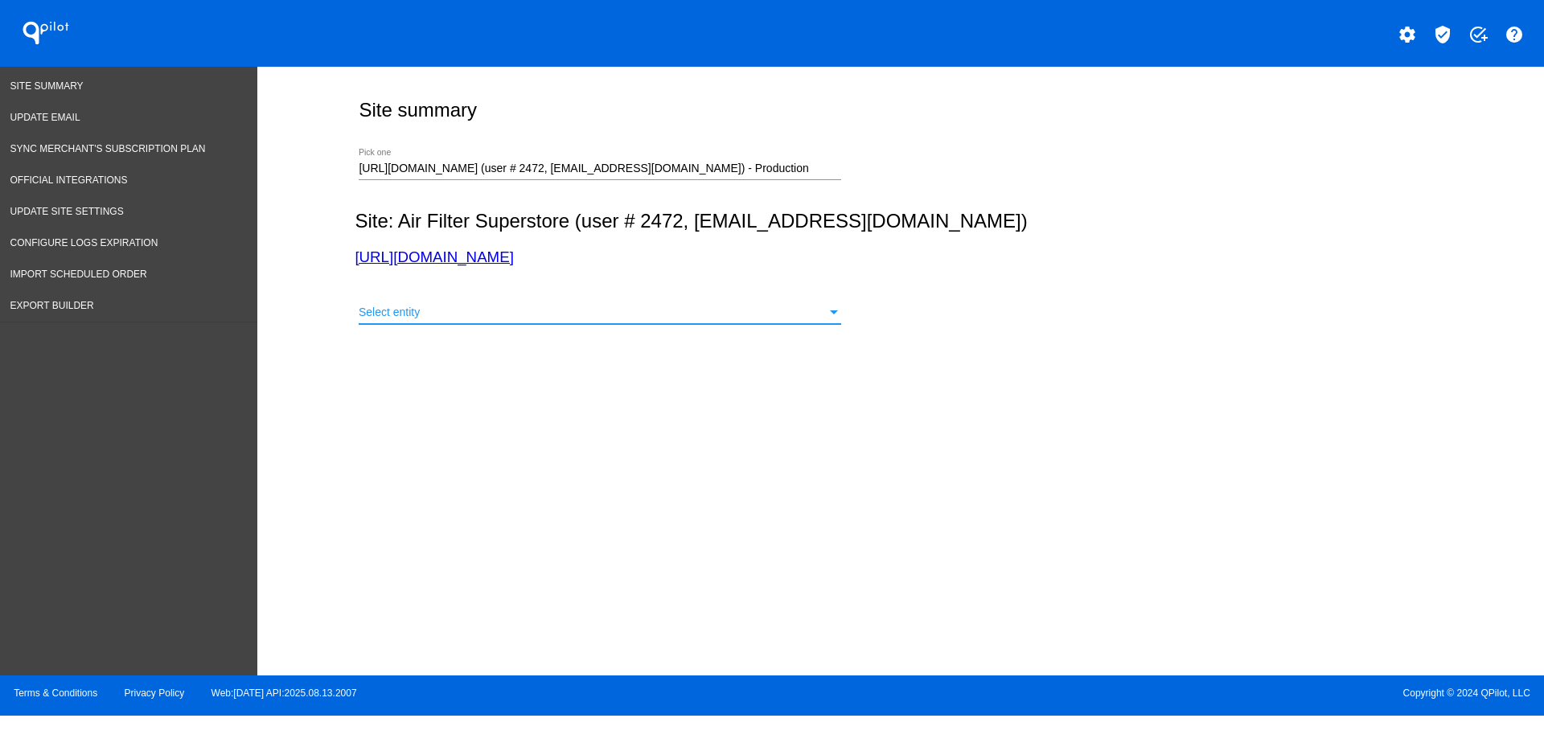
click at [761, 314] on div "Select entity" at bounding box center [593, 312] width 468 height 13
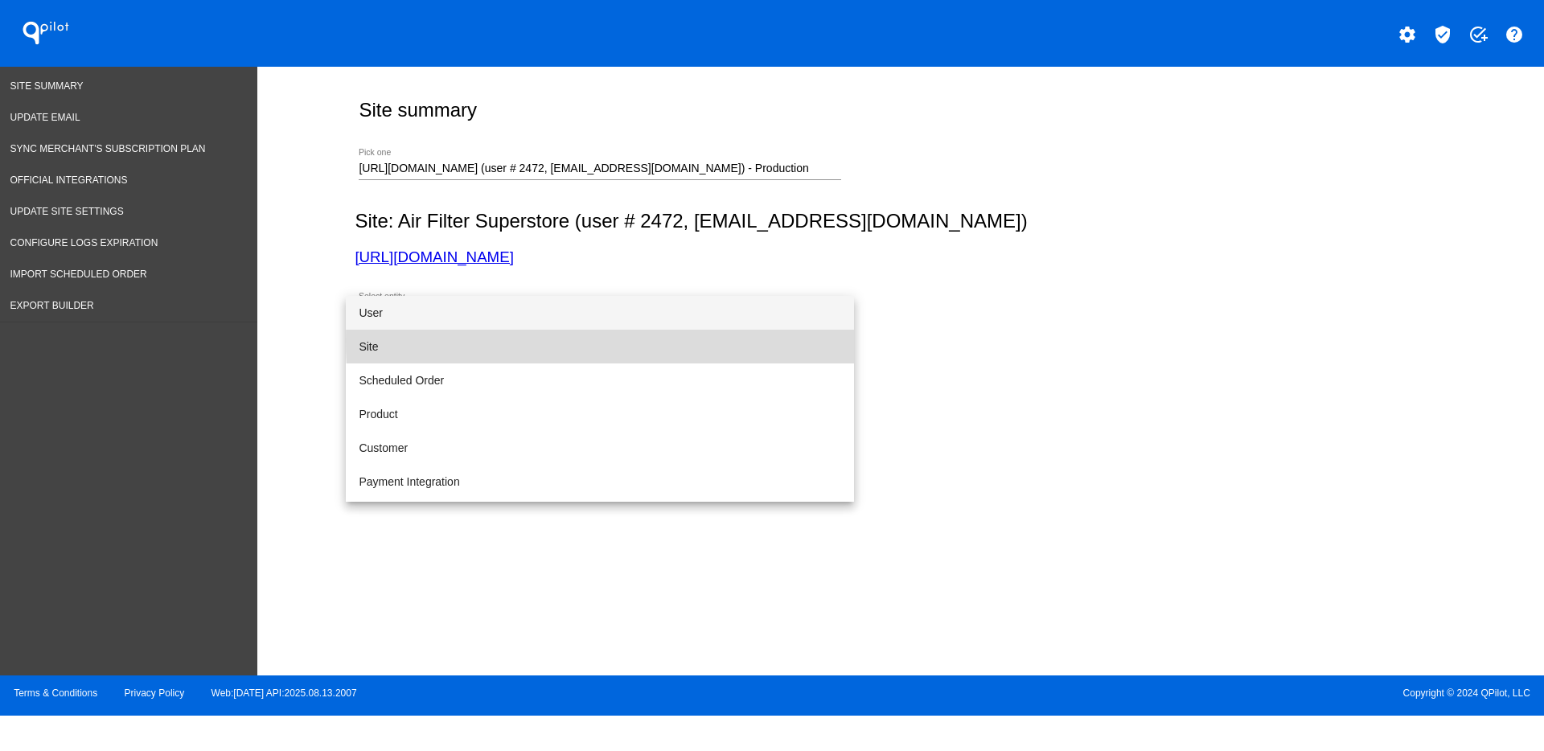
click at [725, 341] on span "Site" at bounding box center [600, 347] width 482 height 34
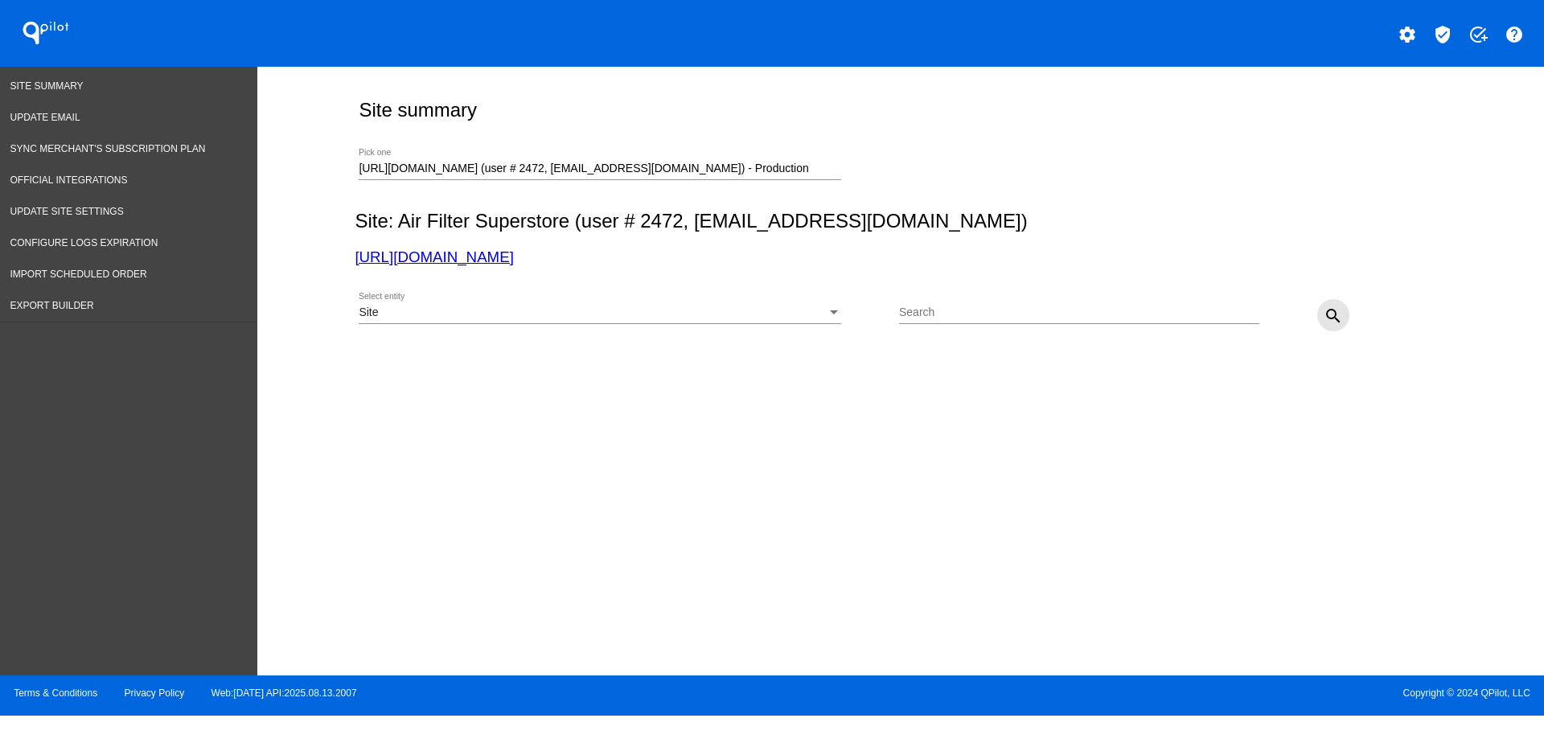
click at [1331, 311] on mat-icon "search" at bounding box center [1332, 315] width 19 height 19
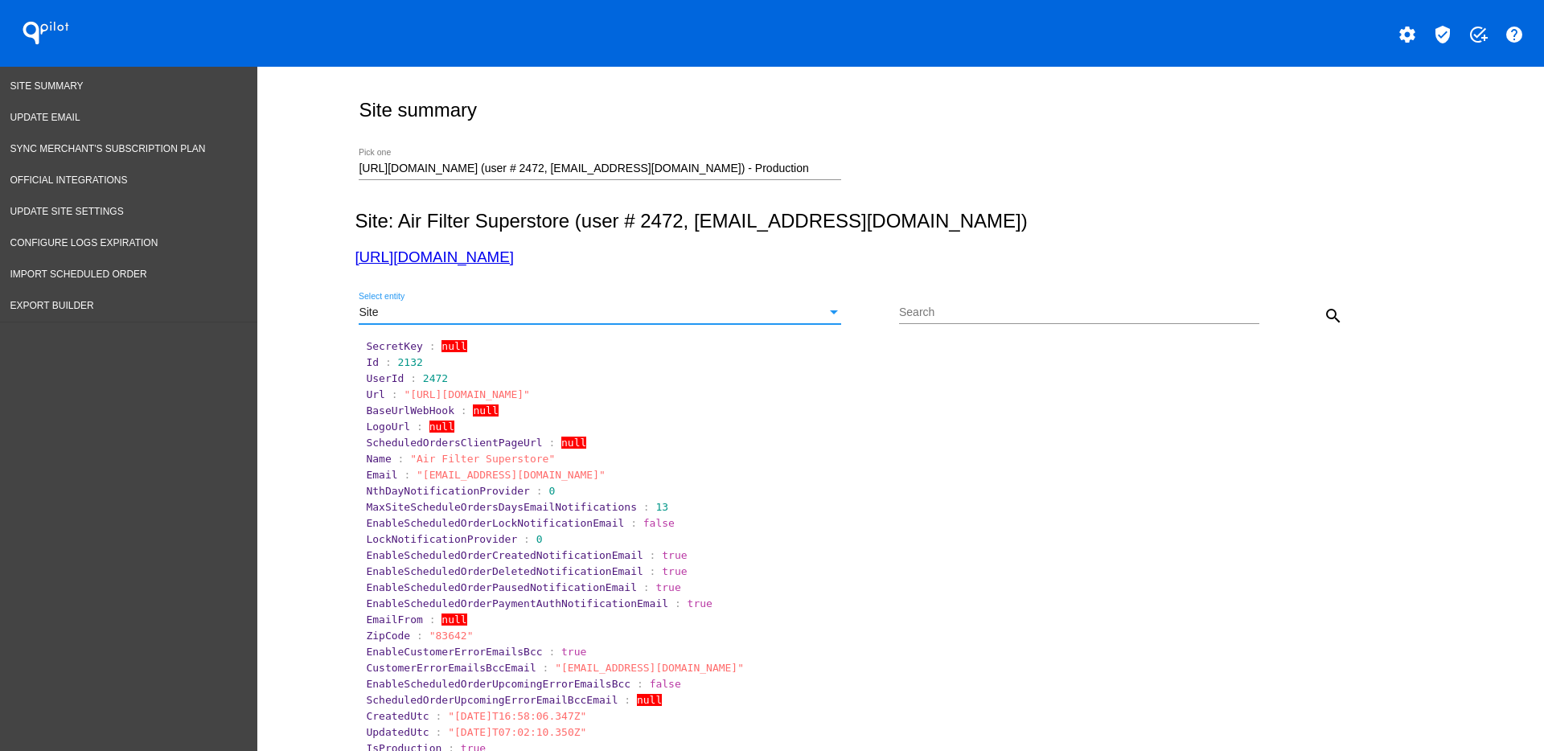
click at [811, 311] on div "Site" at bounding box center [593, 312] width 468 height 13
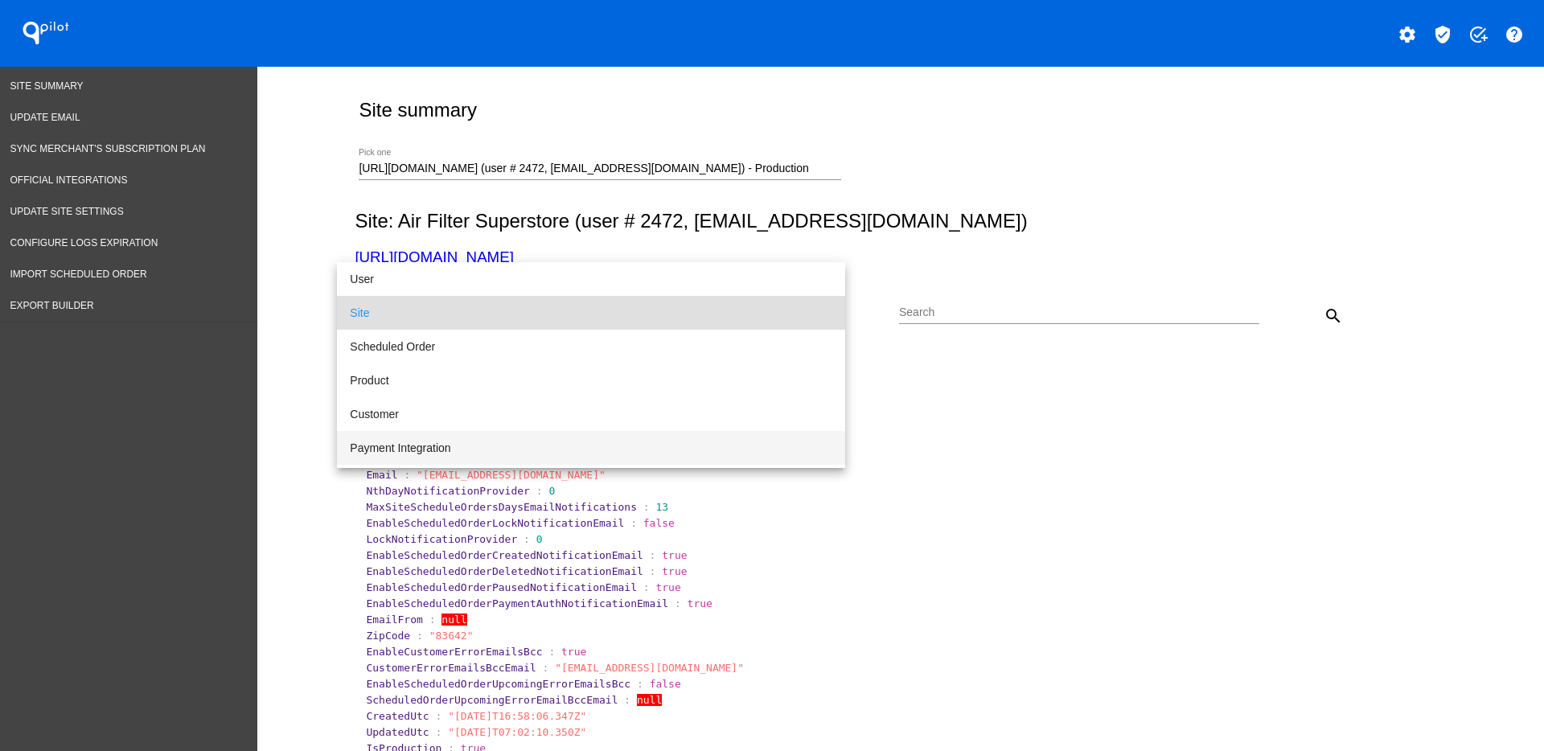
click at [736, 444] on span "Payment Integration" at bounding box center [591, 448] width 482 height 34
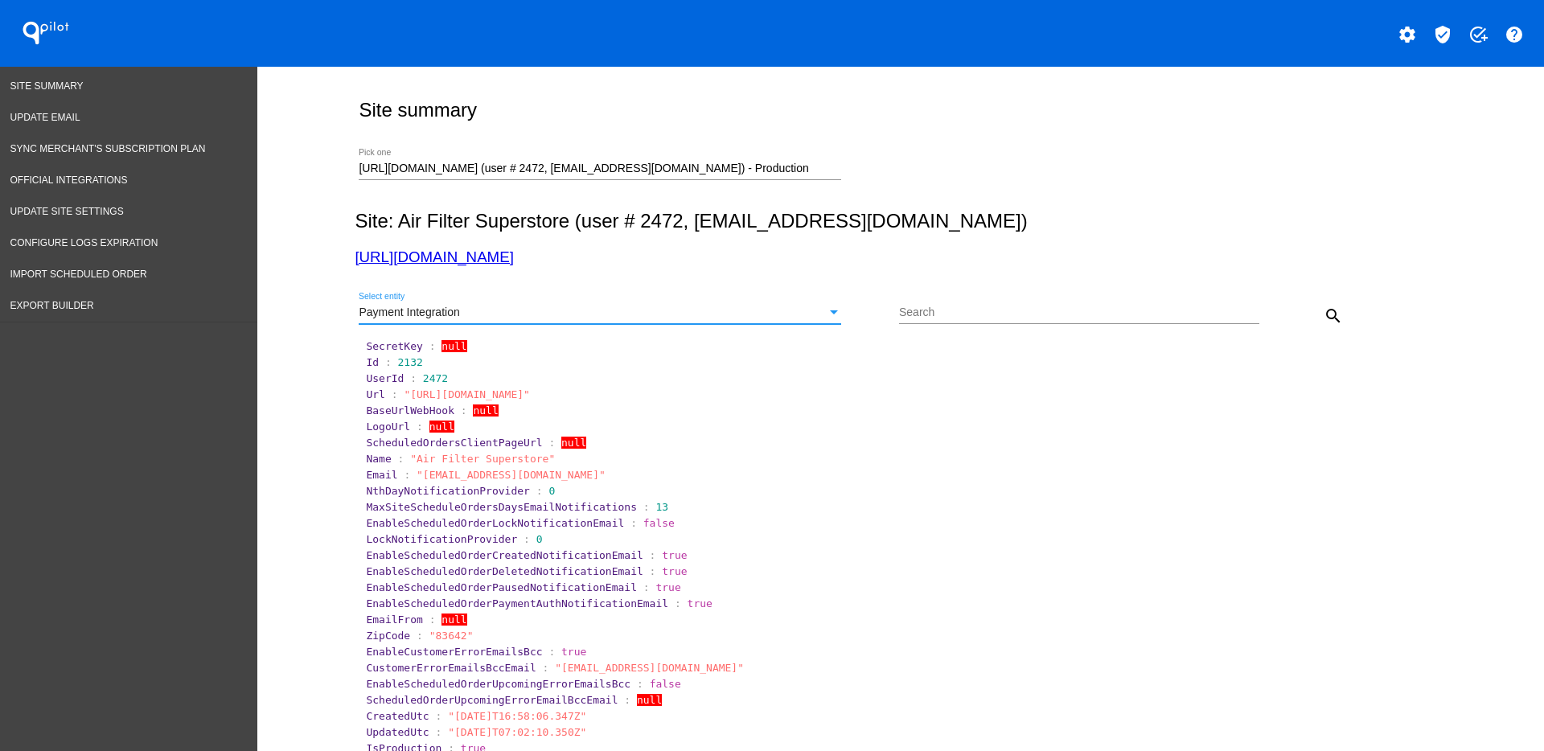
click at [1323, 322] on mat-icon "search" at bounding box center [1332, 315] width 19 height 19
